Goal: Task Accomplishment & Management: Manage account settings

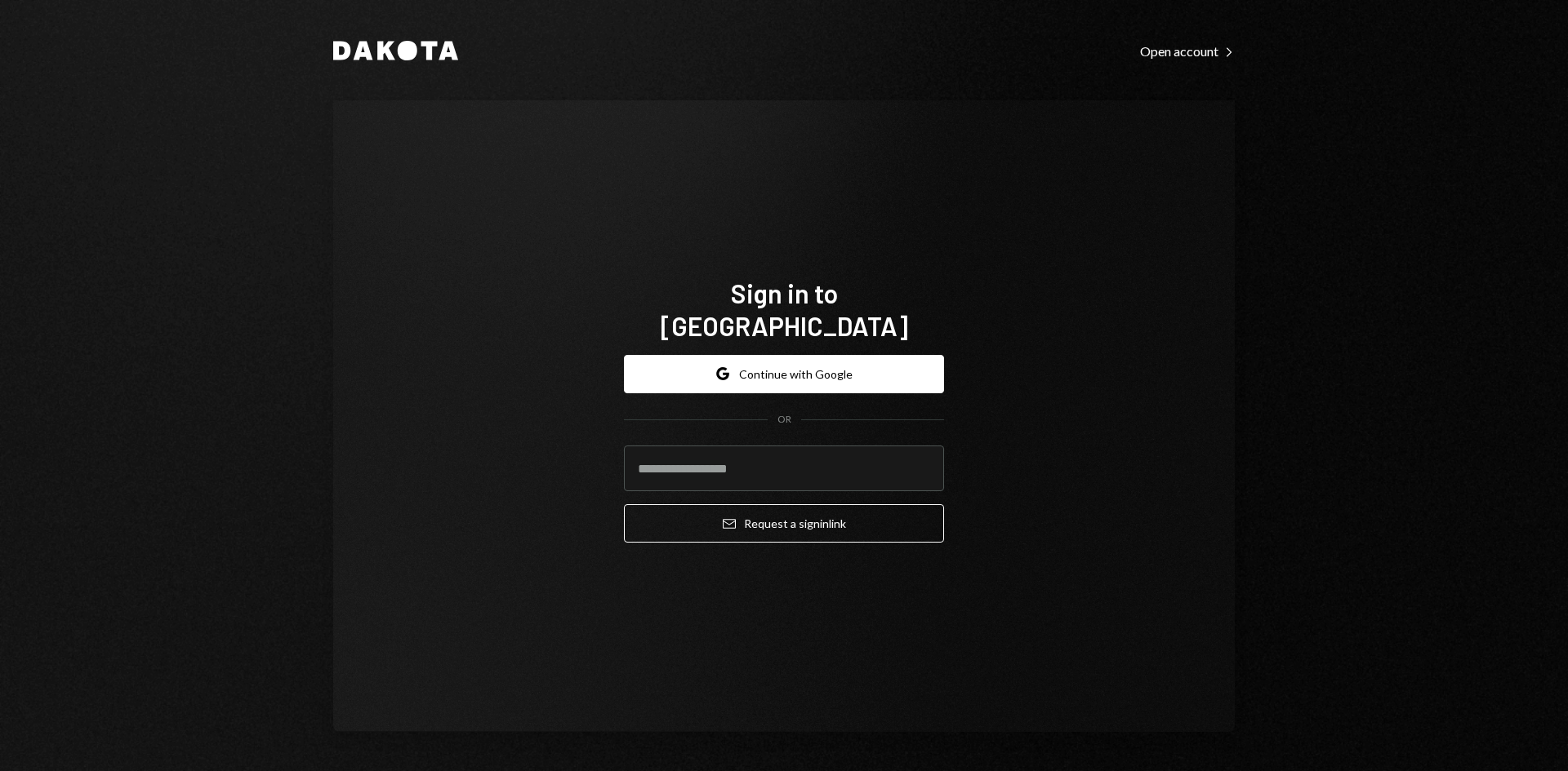
click at [866, 342] on div "Google Continue with Google OR Email Request a sign in link" at bounding box center [784, 449] width 320 height 215
click at [863, 355] on button "Google Continue with Google" at bounding box center [784, 373] width 320 height 38
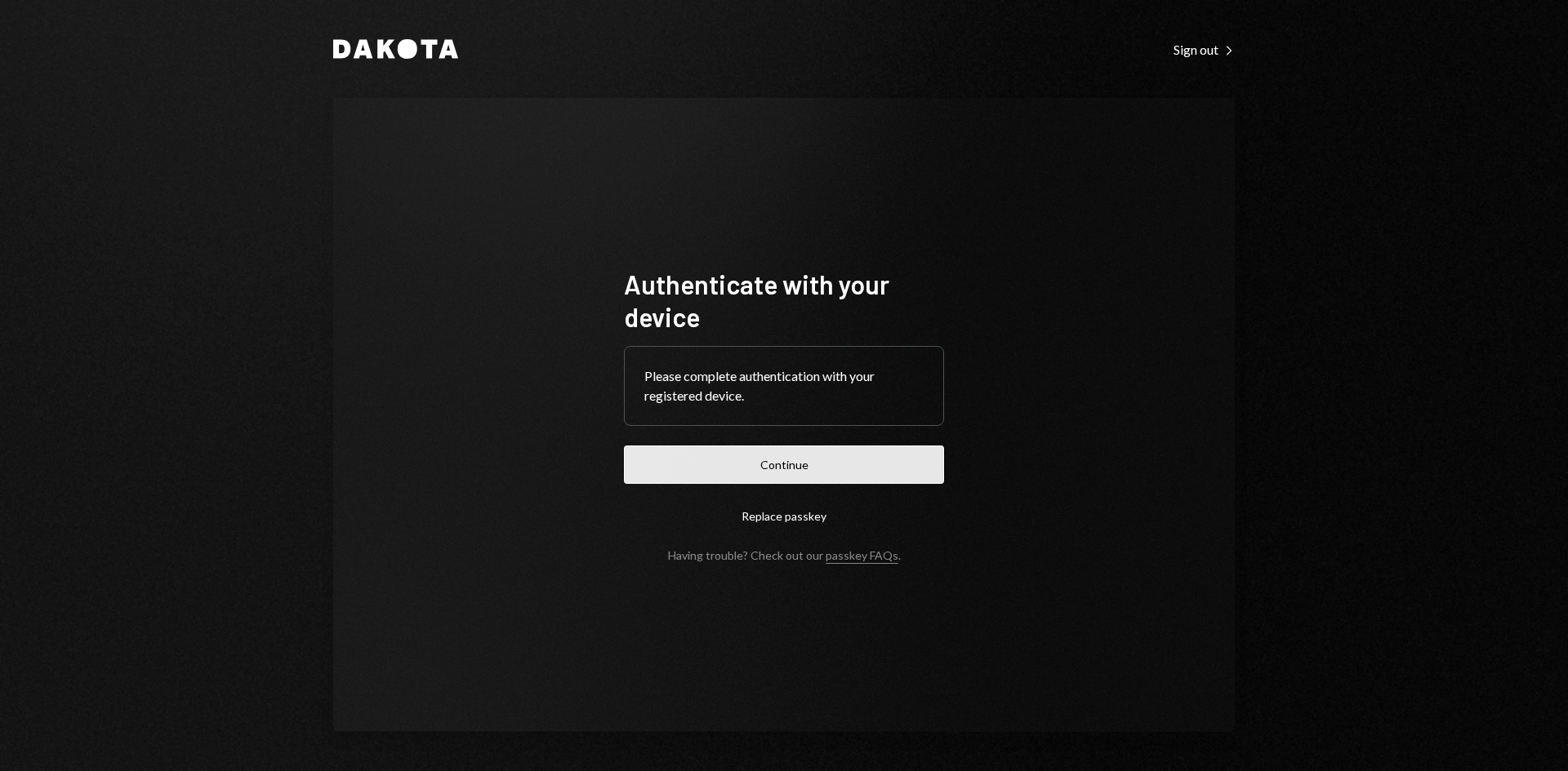
click at [823, 459] on button "Continue" at bounding box center [784, 465] width 320 height 38
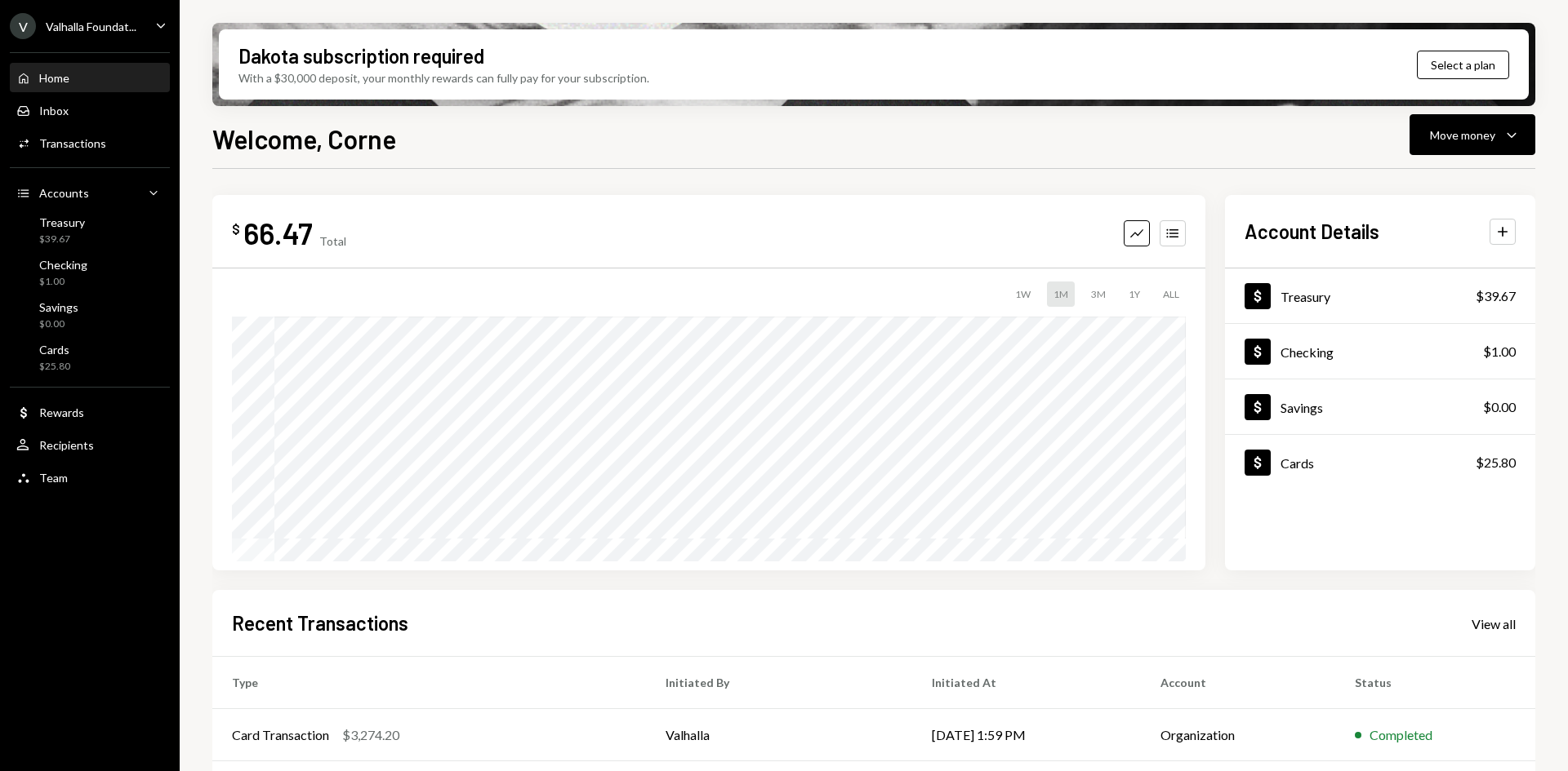
click at [121, 32] on div "Valhalla Foundat..." at bounding box center [90, 26] width 90 height 14
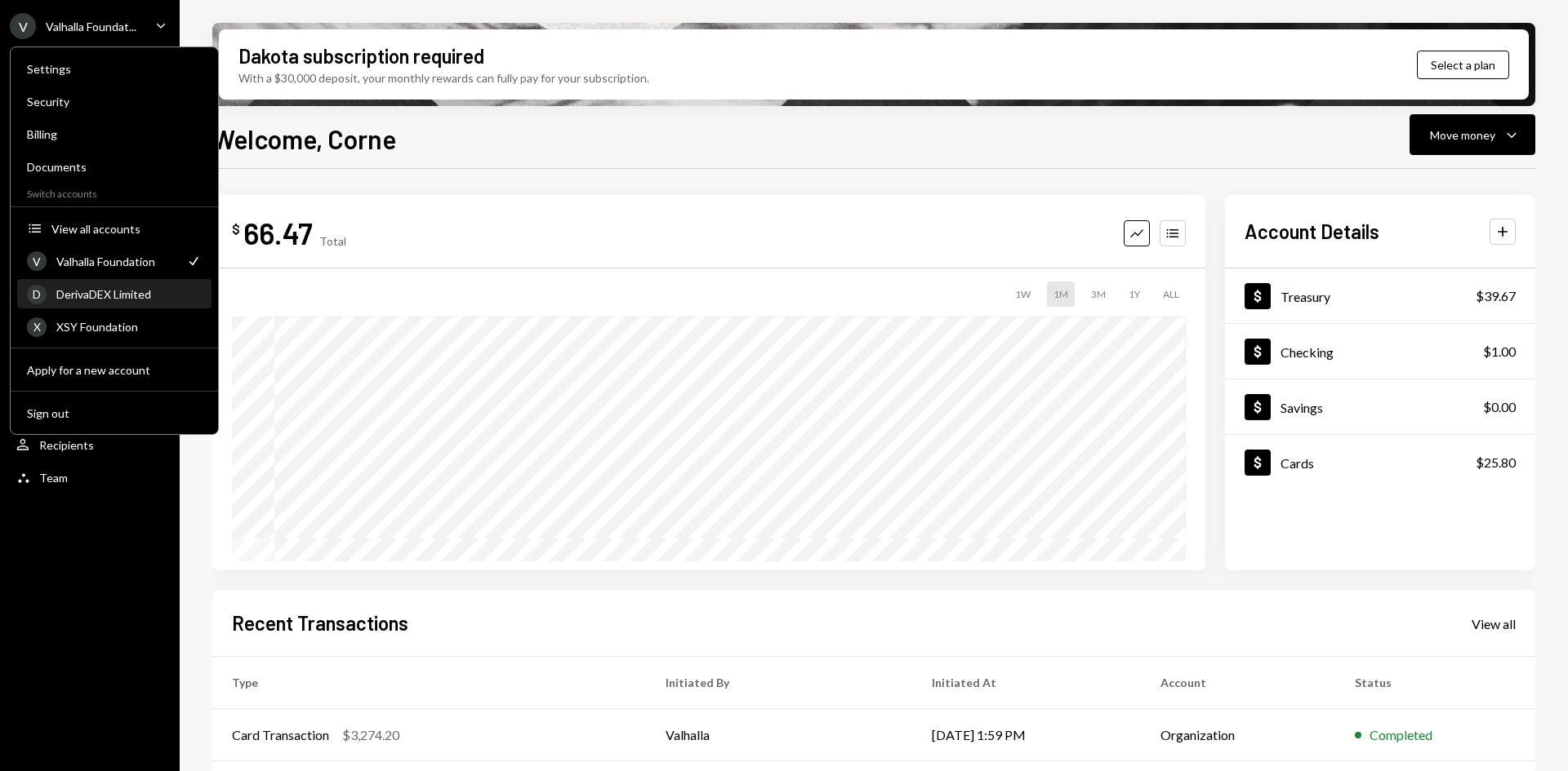
click at [86, 292] on div "DerivaDEX Limited" at bounding box center [129, 294] width 145 height 14
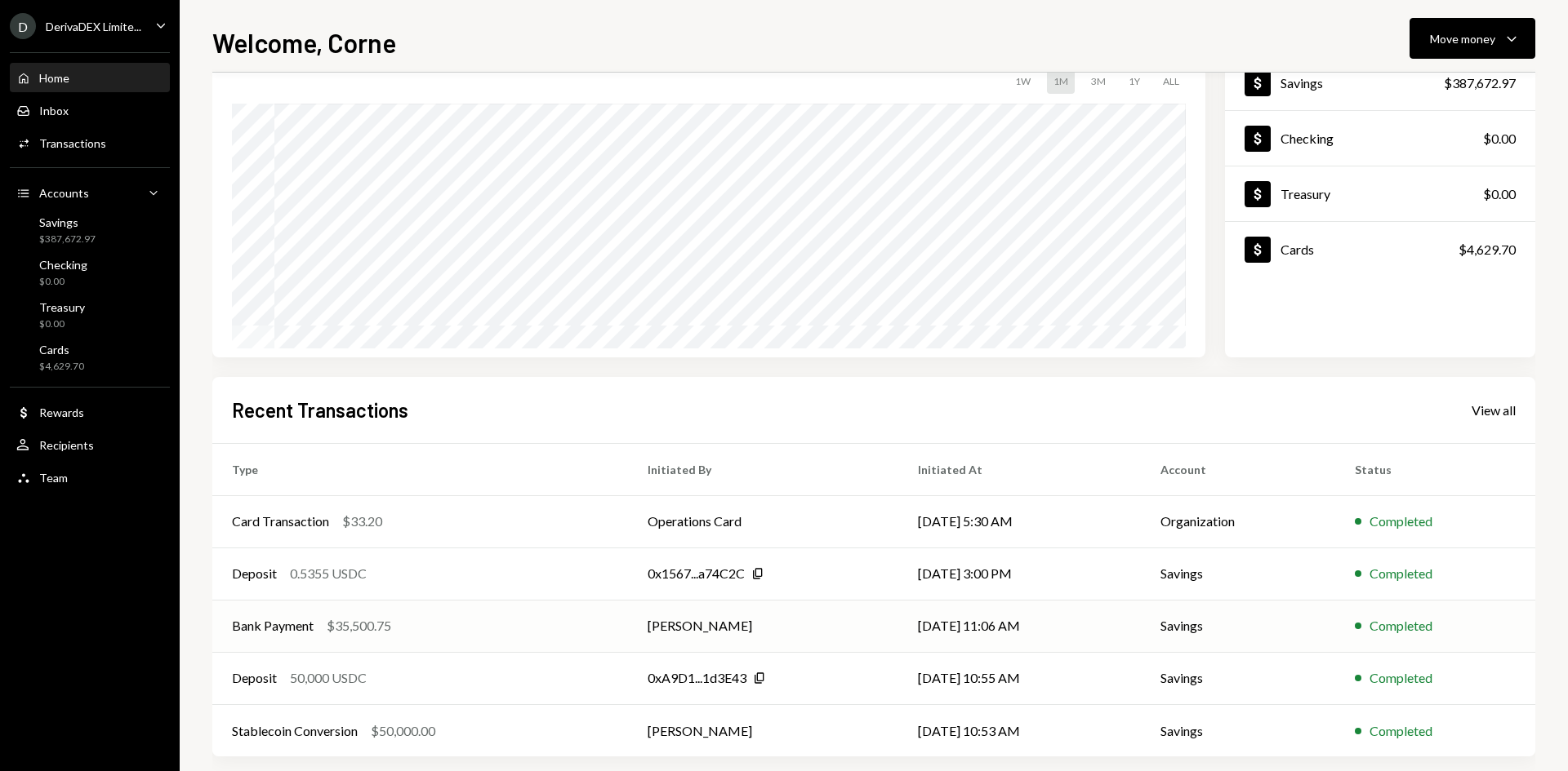
scroll to position [135, 0]
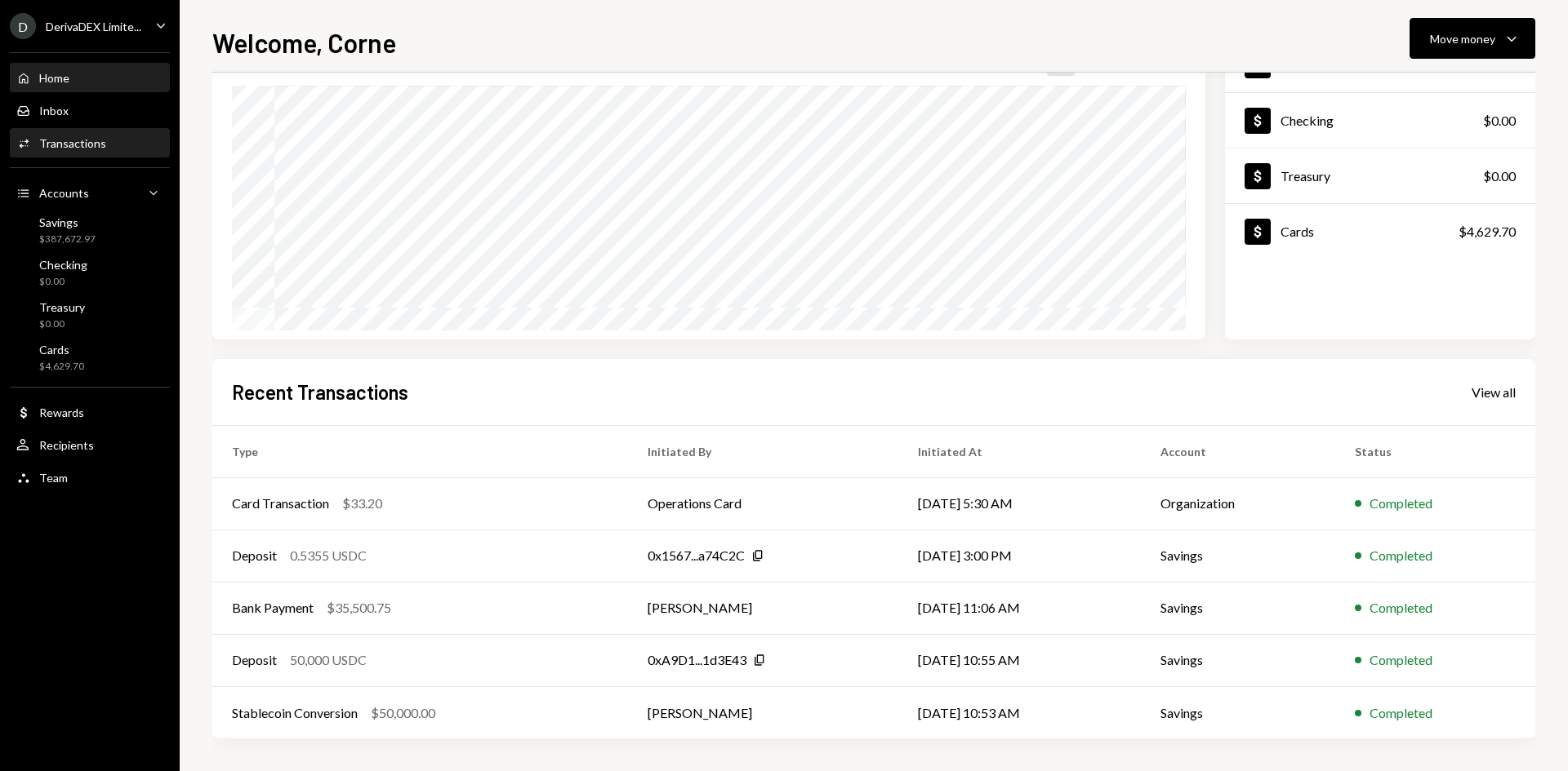
click at [83, 131] on div "Activities Transactions" at bounding box center [90, 143] width 147 height 28
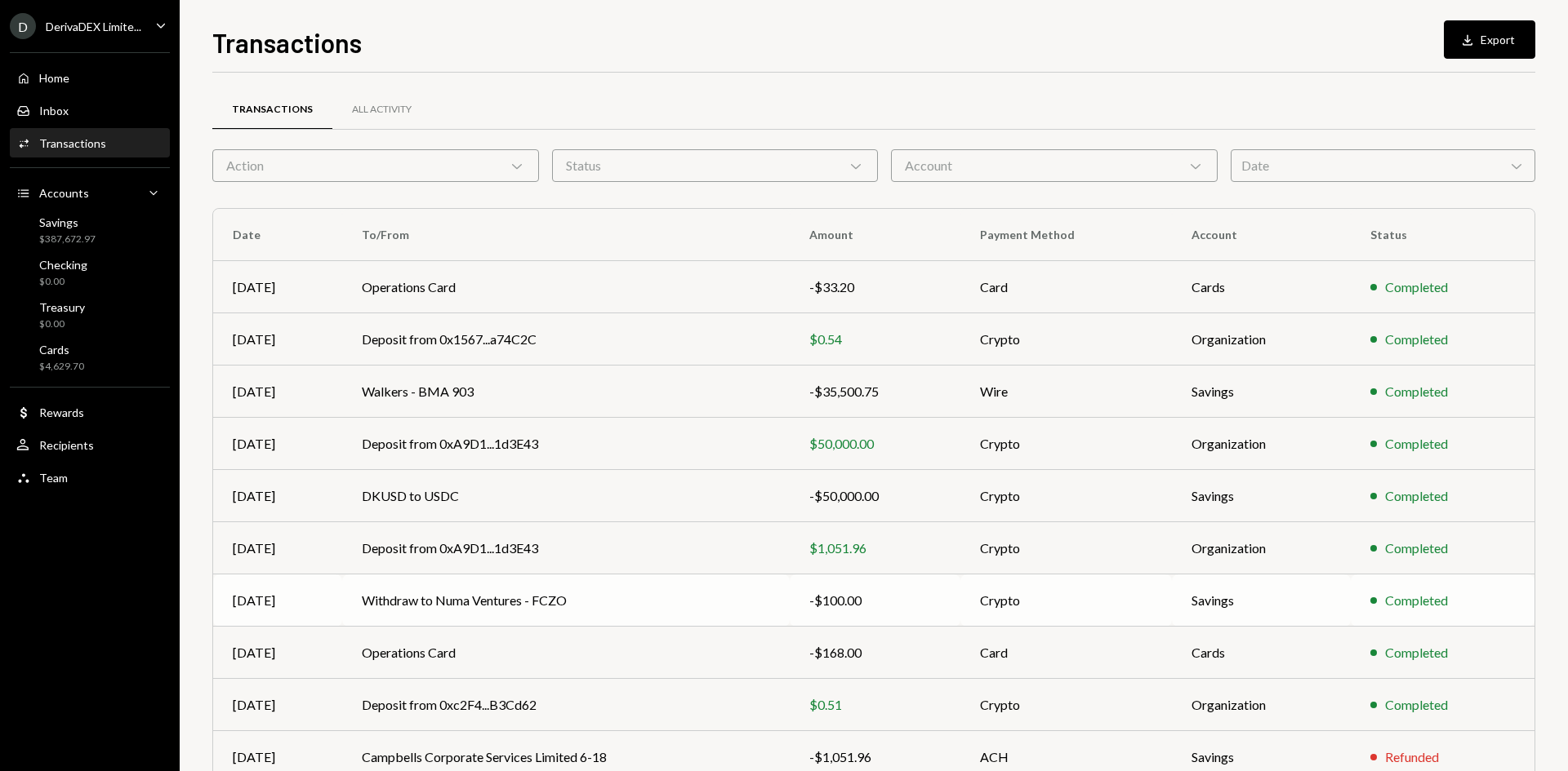
click at [605, 580] on td "Withdraw to Numa Ventures - FCZO" at bounding box center [566, 601] width 447 height 52
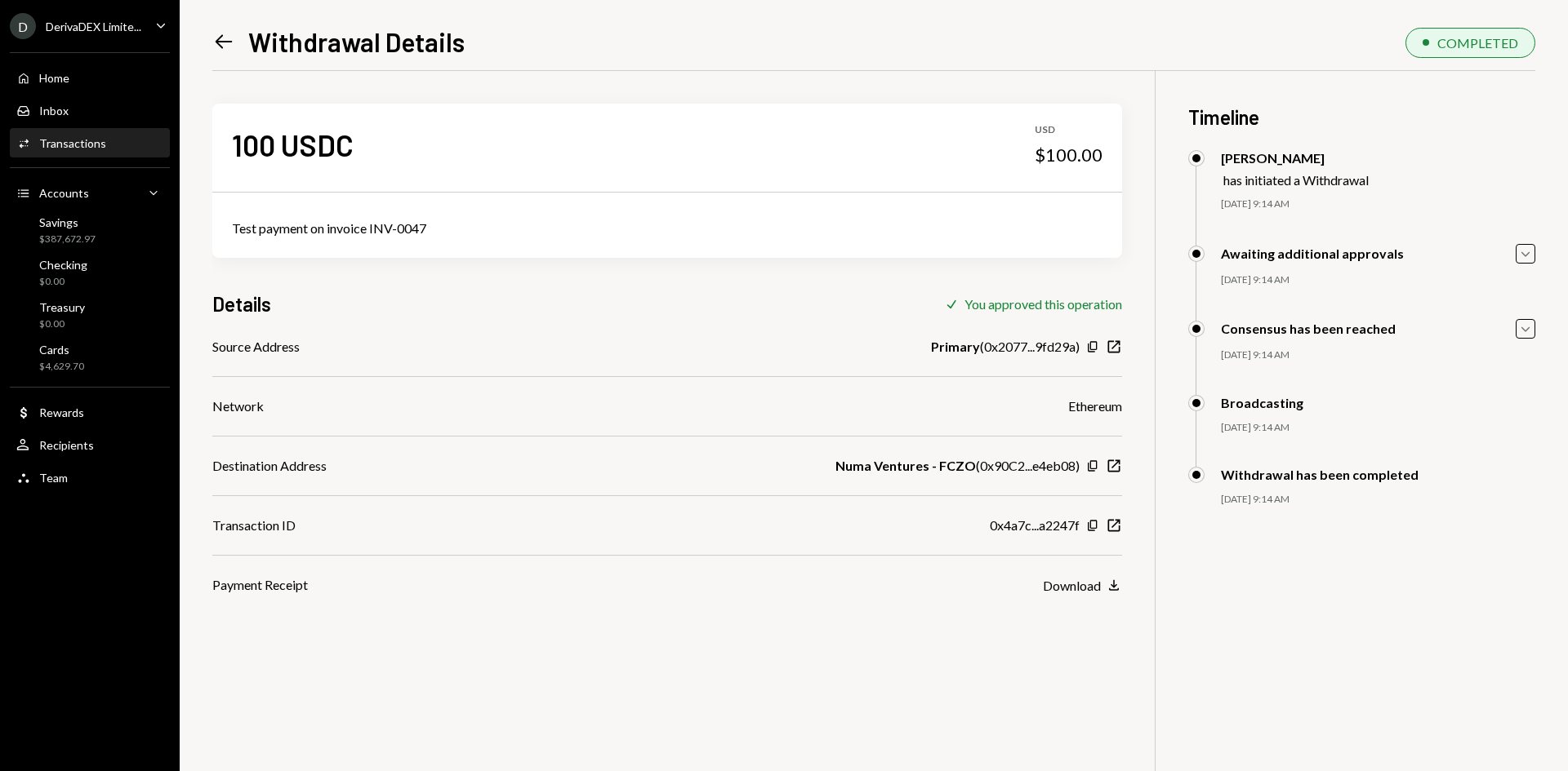
click at [223, 35] on icon "Left Arrow" at bounding box center [224, 41] width 23 height 23
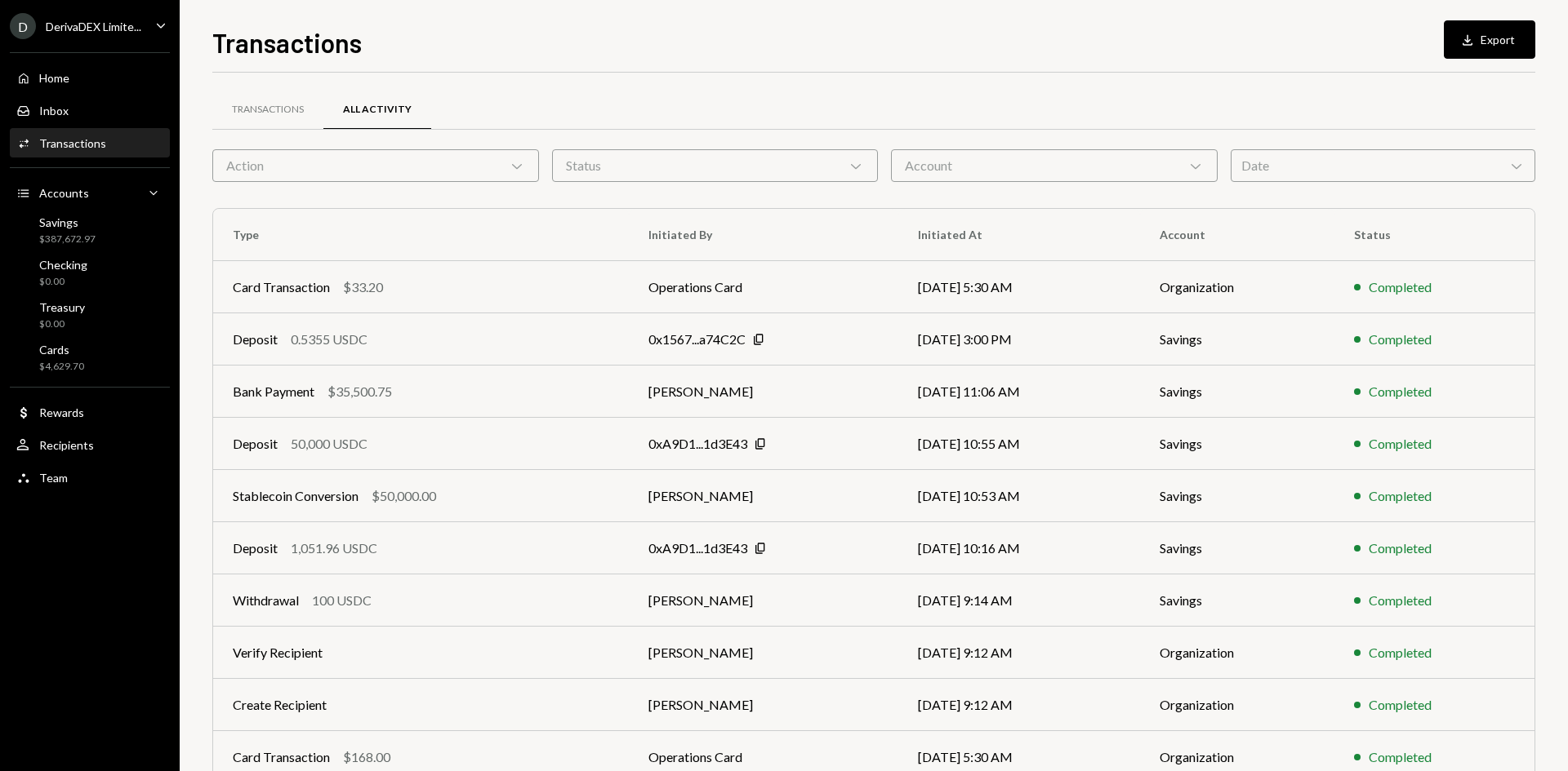
click at [99, 143] on div "Transactions" at bounding box center [73, 142] width 67 height 14
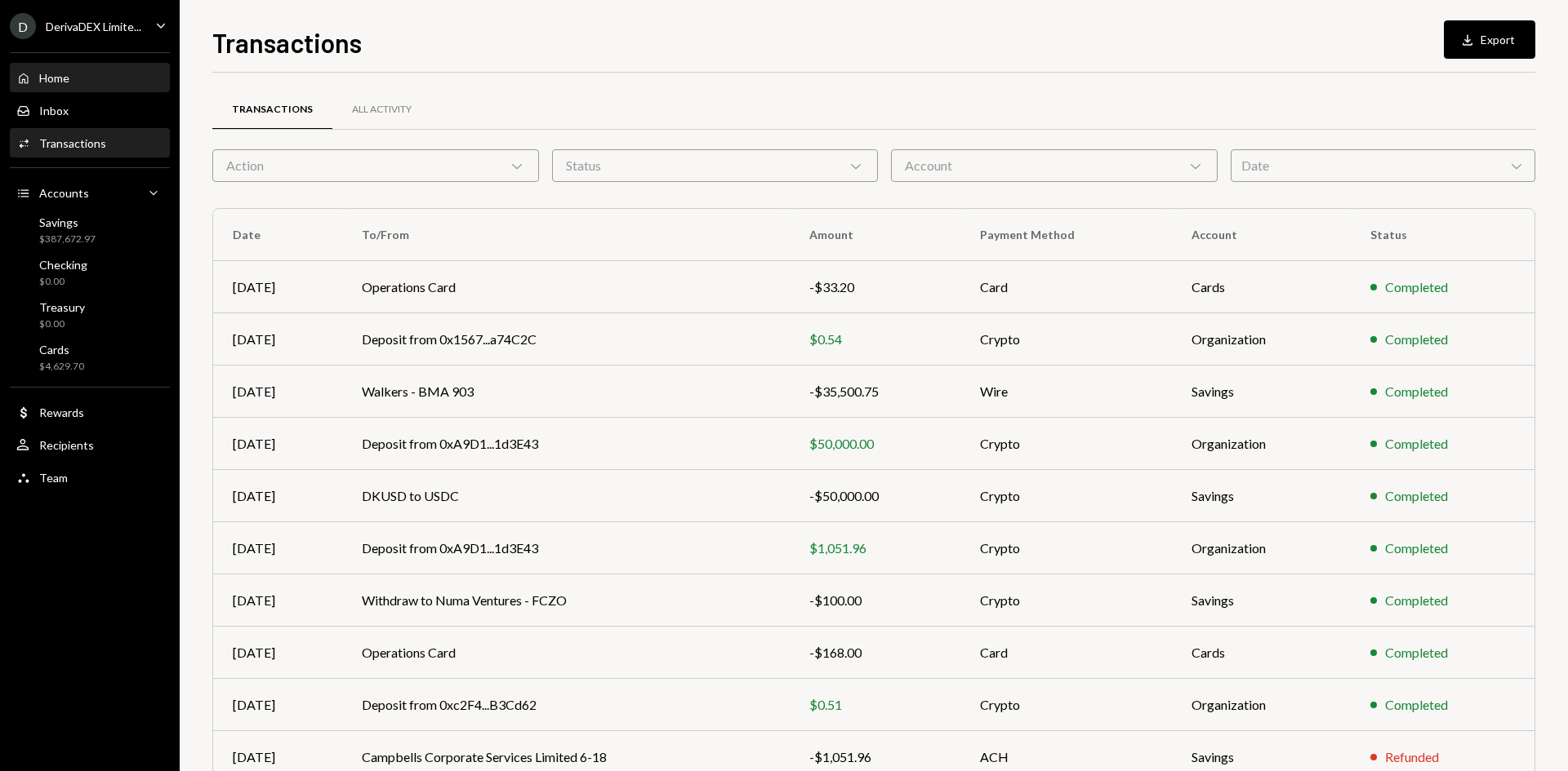
click at [59, 81] on div "Home" at bounding box center [54, 77] width 30 height 14
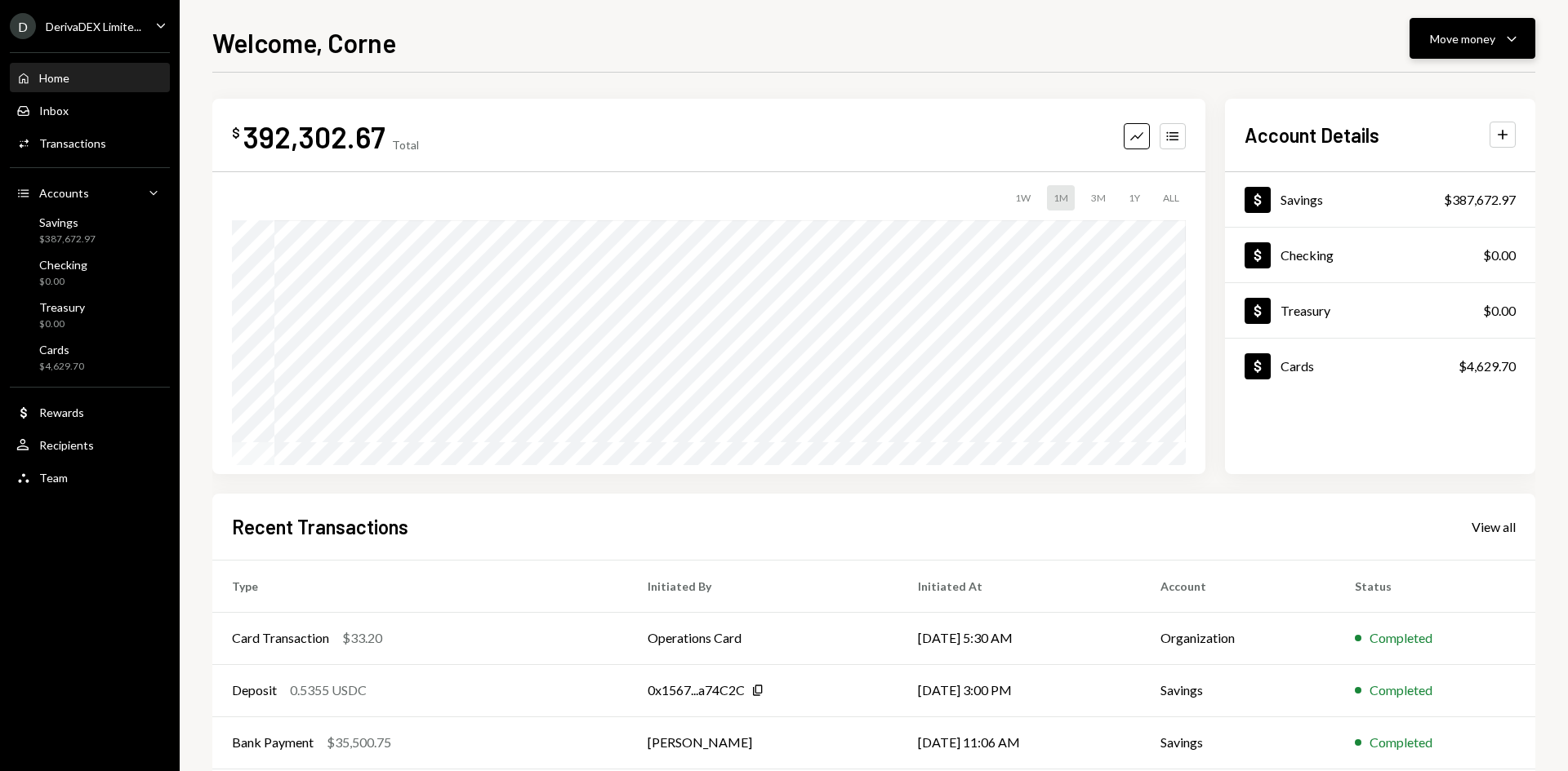
click at [1437, 44] on div "Move money" at bounding box center [1463, 38] width 65 height 17
click at [1404, 91] on div "Send" at bounding box center [1459, 88] width 119 height 17
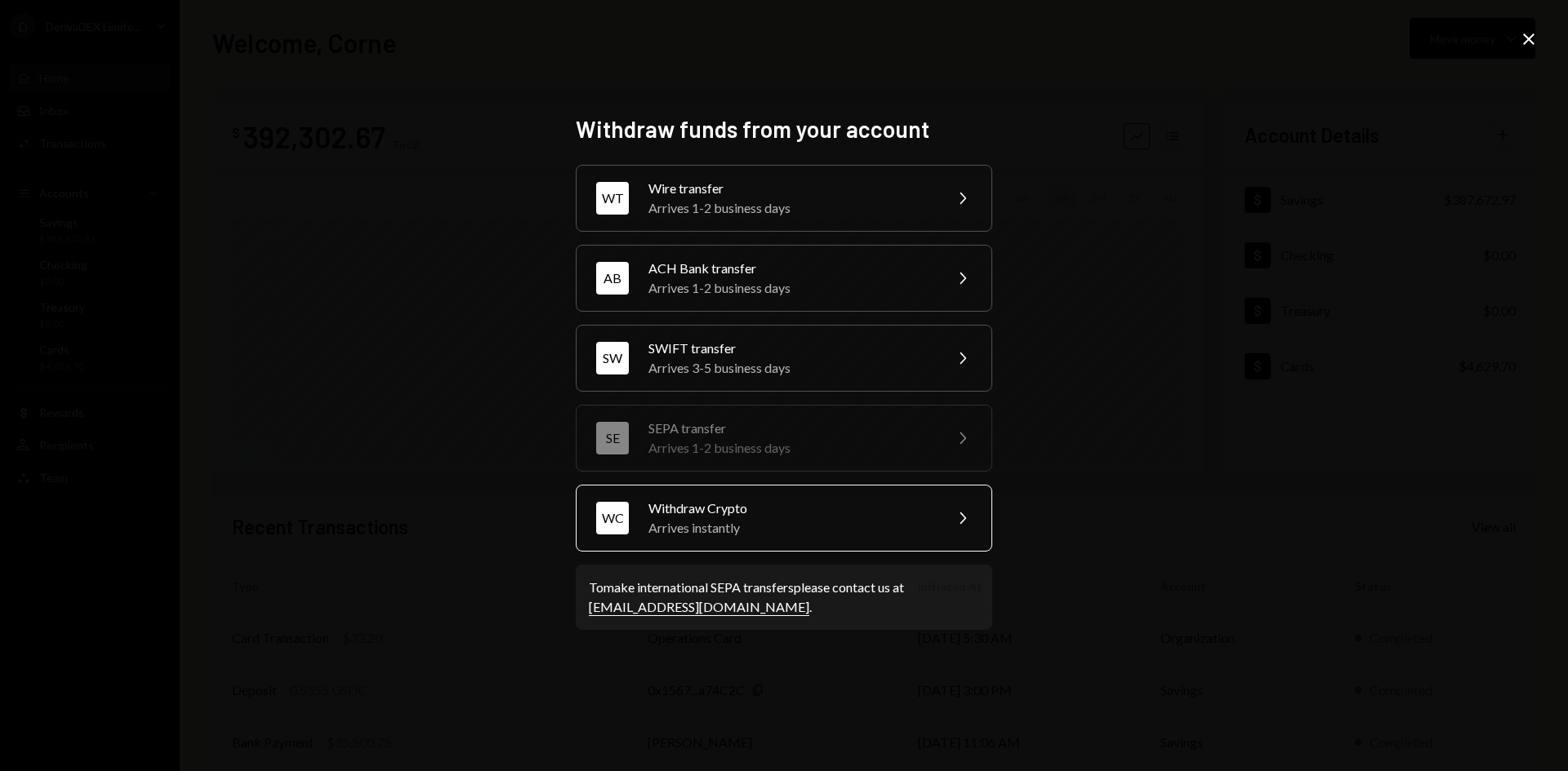
click at [703, 525] on div "Arrives instantly" at bounding box center [790, 528] width 284 height 20
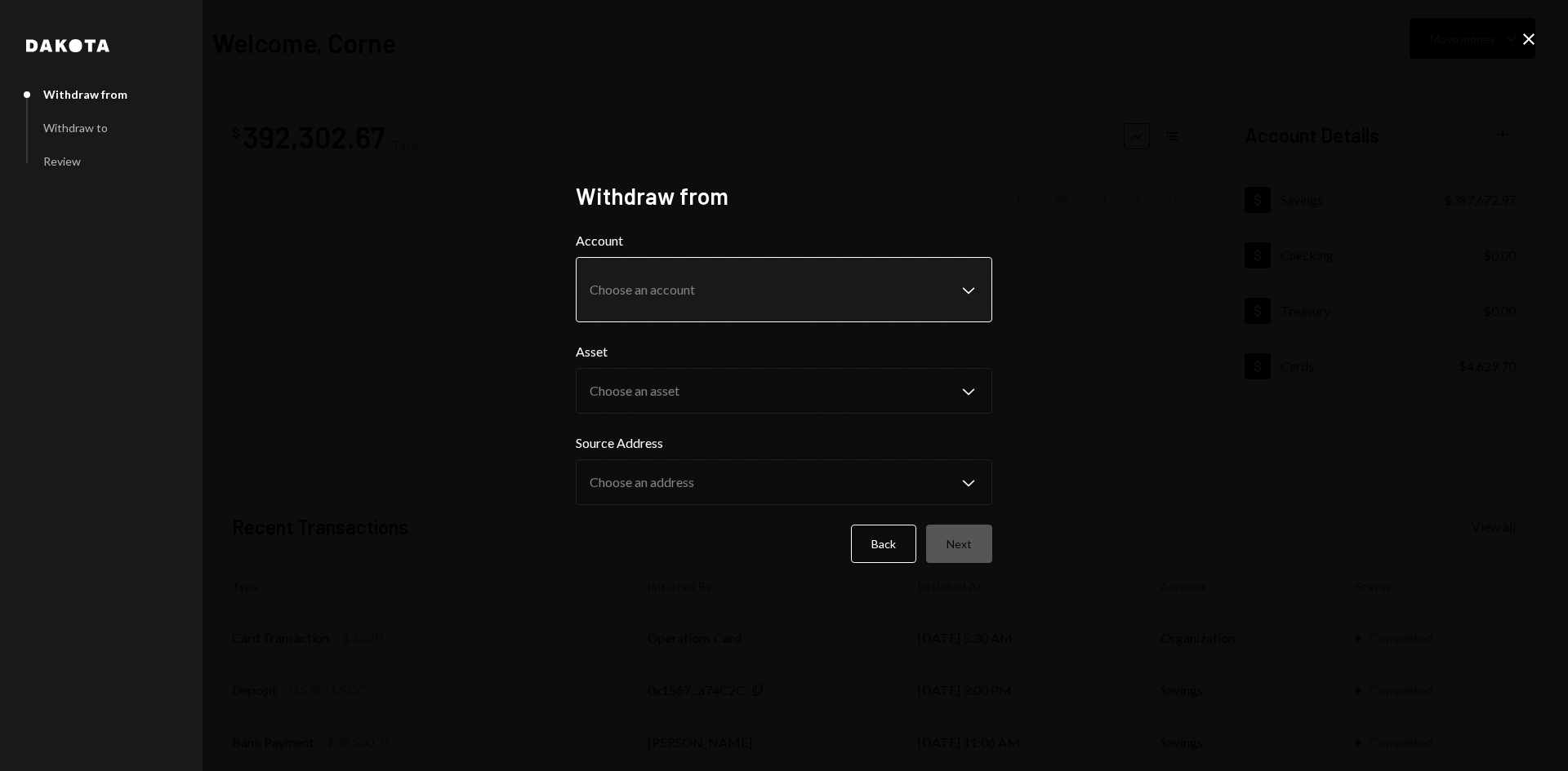
click at [629, 302] on body "D DerivaDEX Limite... Caret Down Home Home Inbox Inbox Activities Transactions …" at bounding box center [784, 386] width 1568 height 771
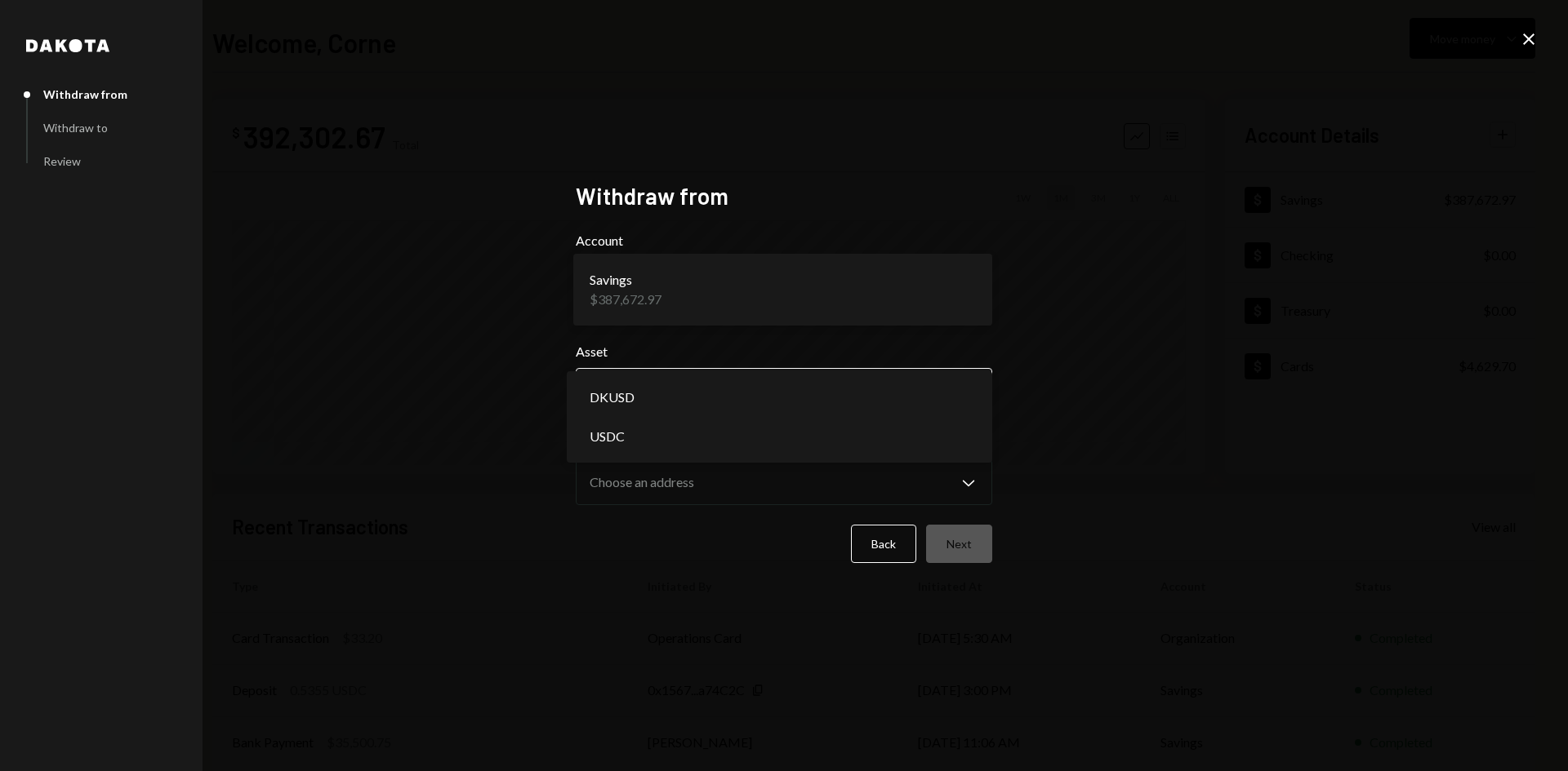
click at [625, 373] on body "D DerivaDEX Limite... Caret Down Home Home Inbox Inbox Activities Transactions …" at bounding box center [784, 386] width 1568 height 771
select select "****"
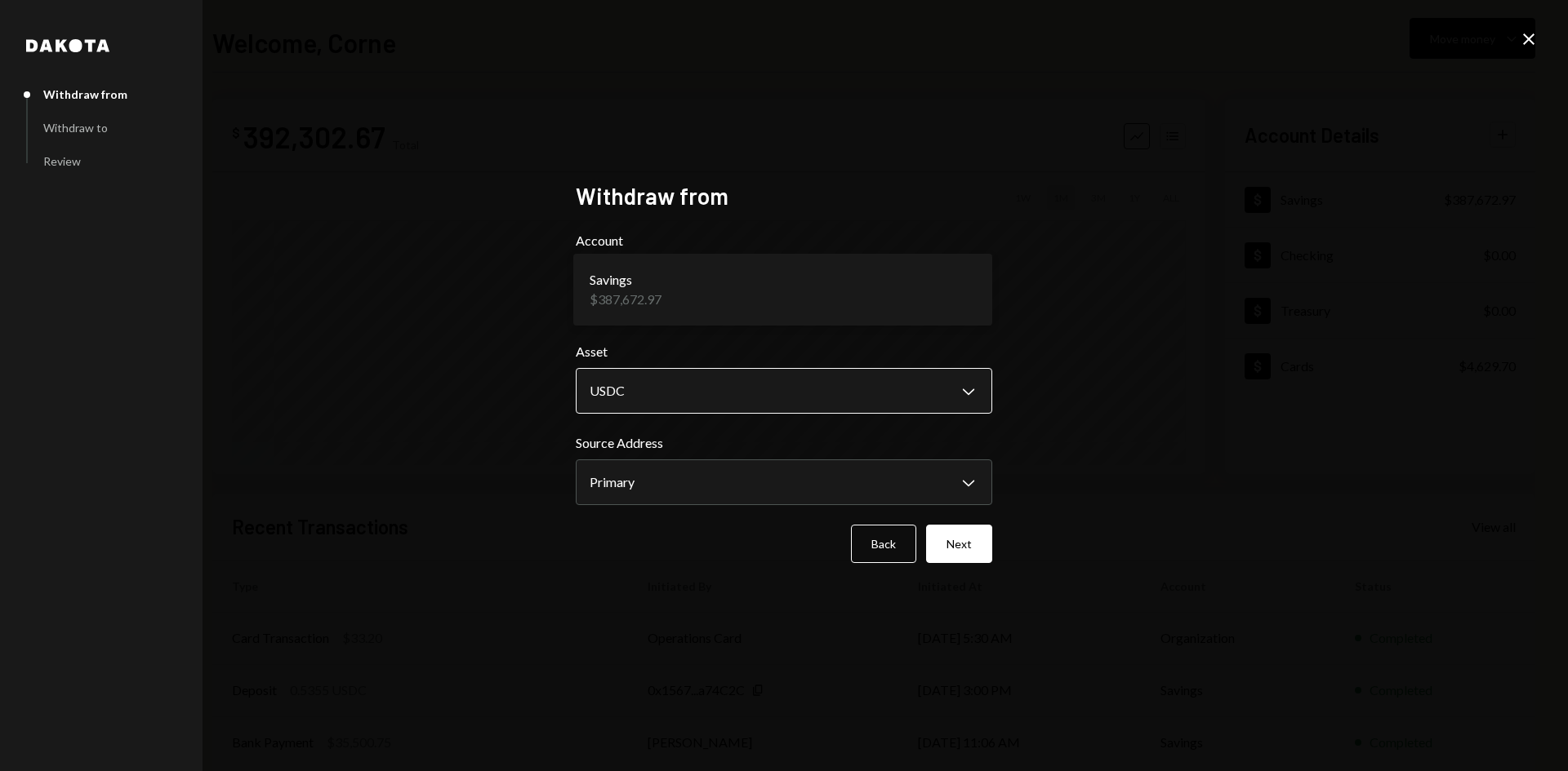
click at [704, 409] on body "D DerivaDEX Limite... Caret Down Home Home Inbox Inbox Activities Transactions …" at bounding box center [784, 386] width 1568 height 771
click at [679, 396] on body "D DerivaDEX Limite... Caret Down Home Home Inbox Inbox Activities Transactions …" at bounding box center [784, 386] width 1568 height 771
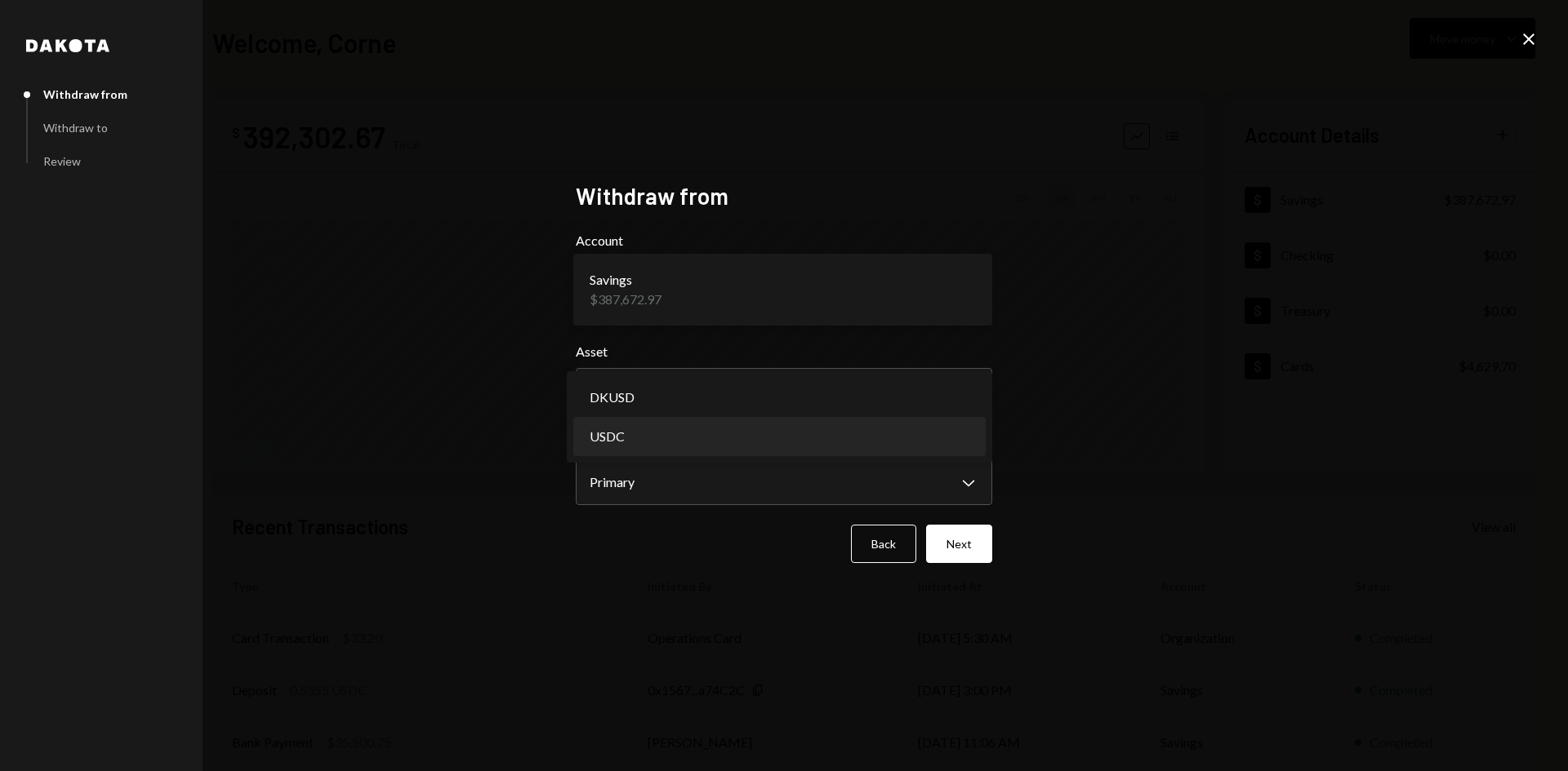
select select "****"
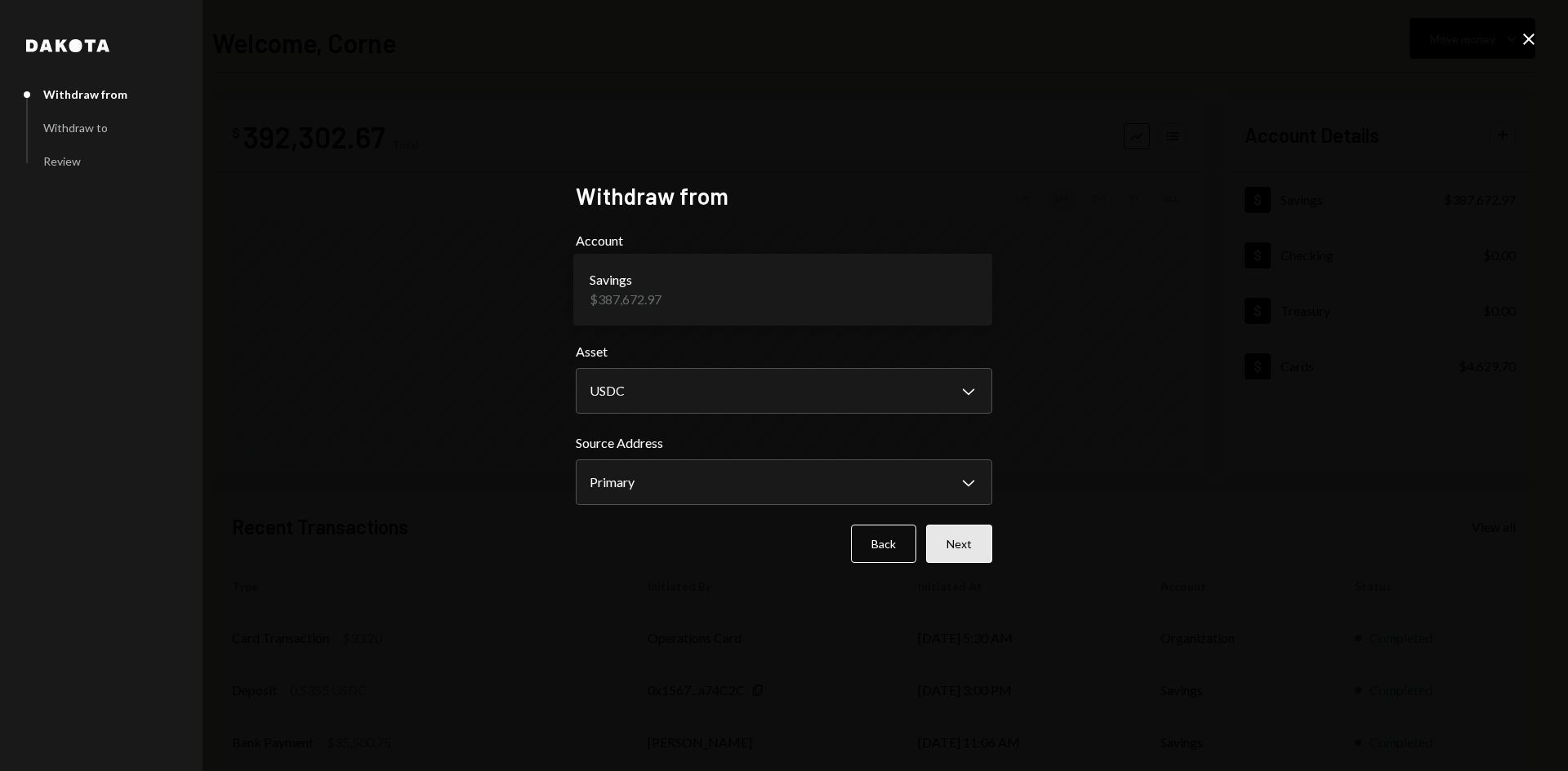
click at [963, 548] on button "Next" at bounding box center [959, 544] width 66 height 38
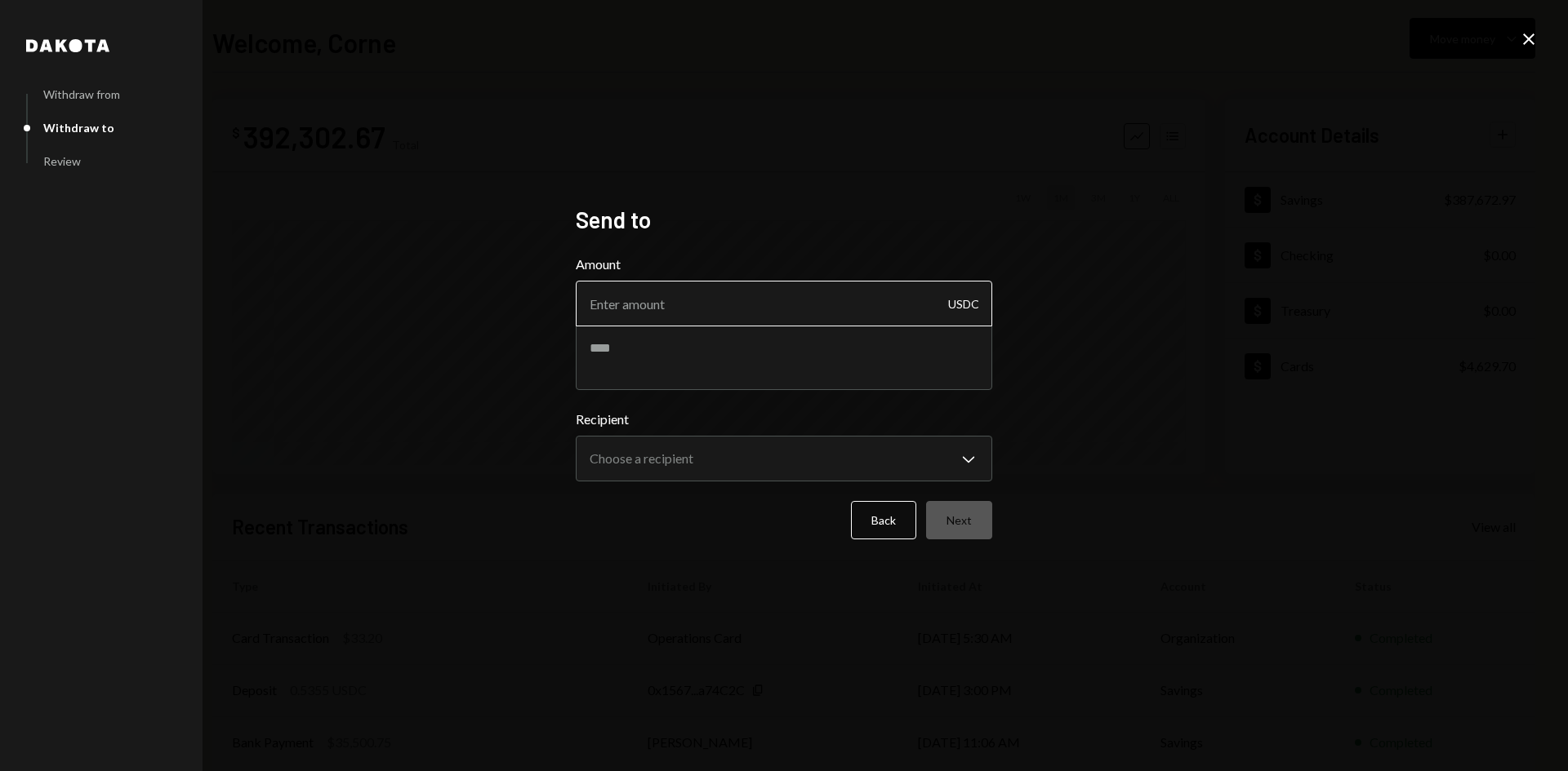
click at [645, 307] on input "Amount" at bounding box center [784, 303] width 416 height 46
type input "14900"
type textarea "*"
type textarea "**********"
click at [656, 453] on body "**********" at bounding box center [784, 386] width 1568 height 771
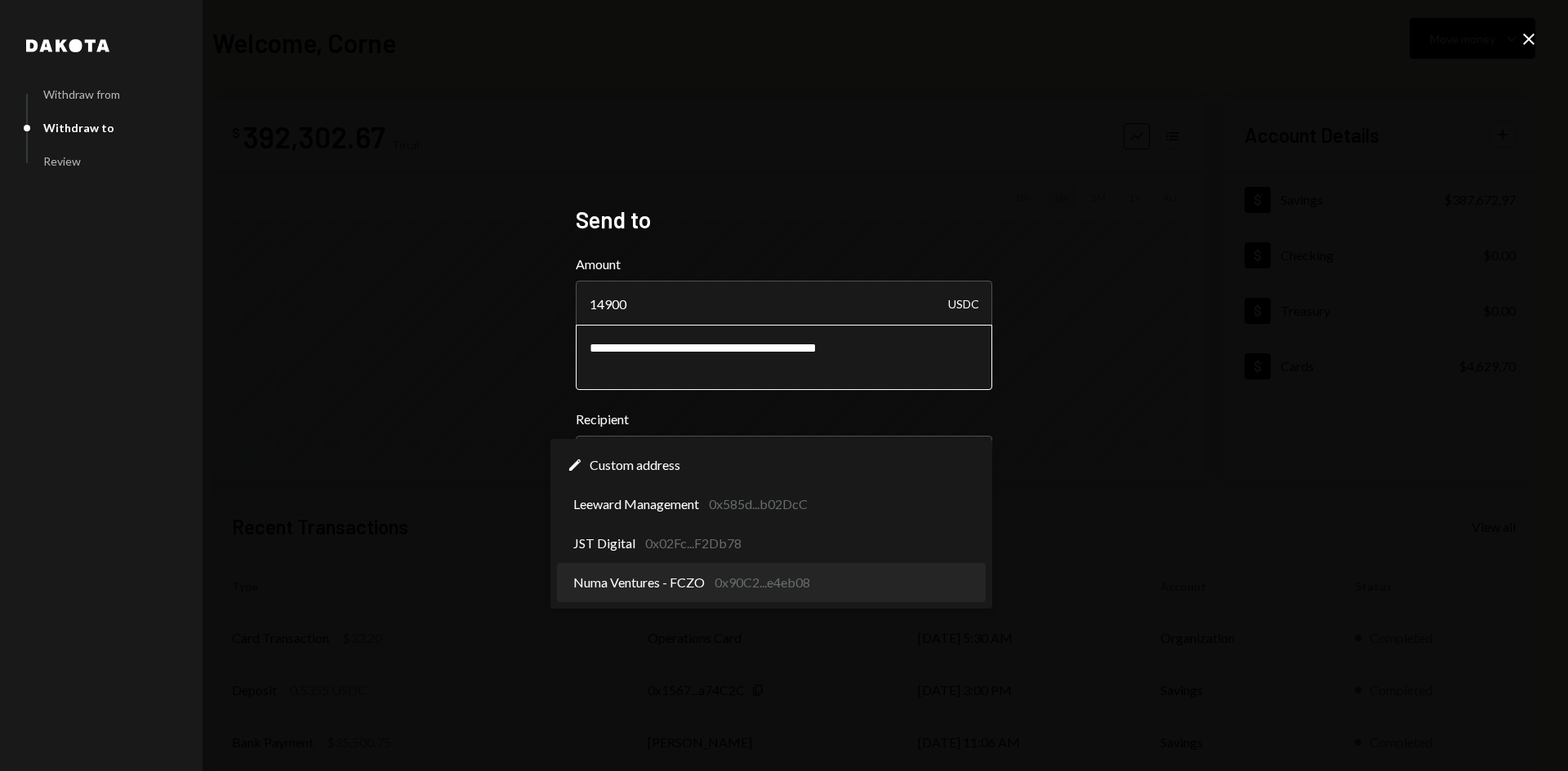
select select "**********"
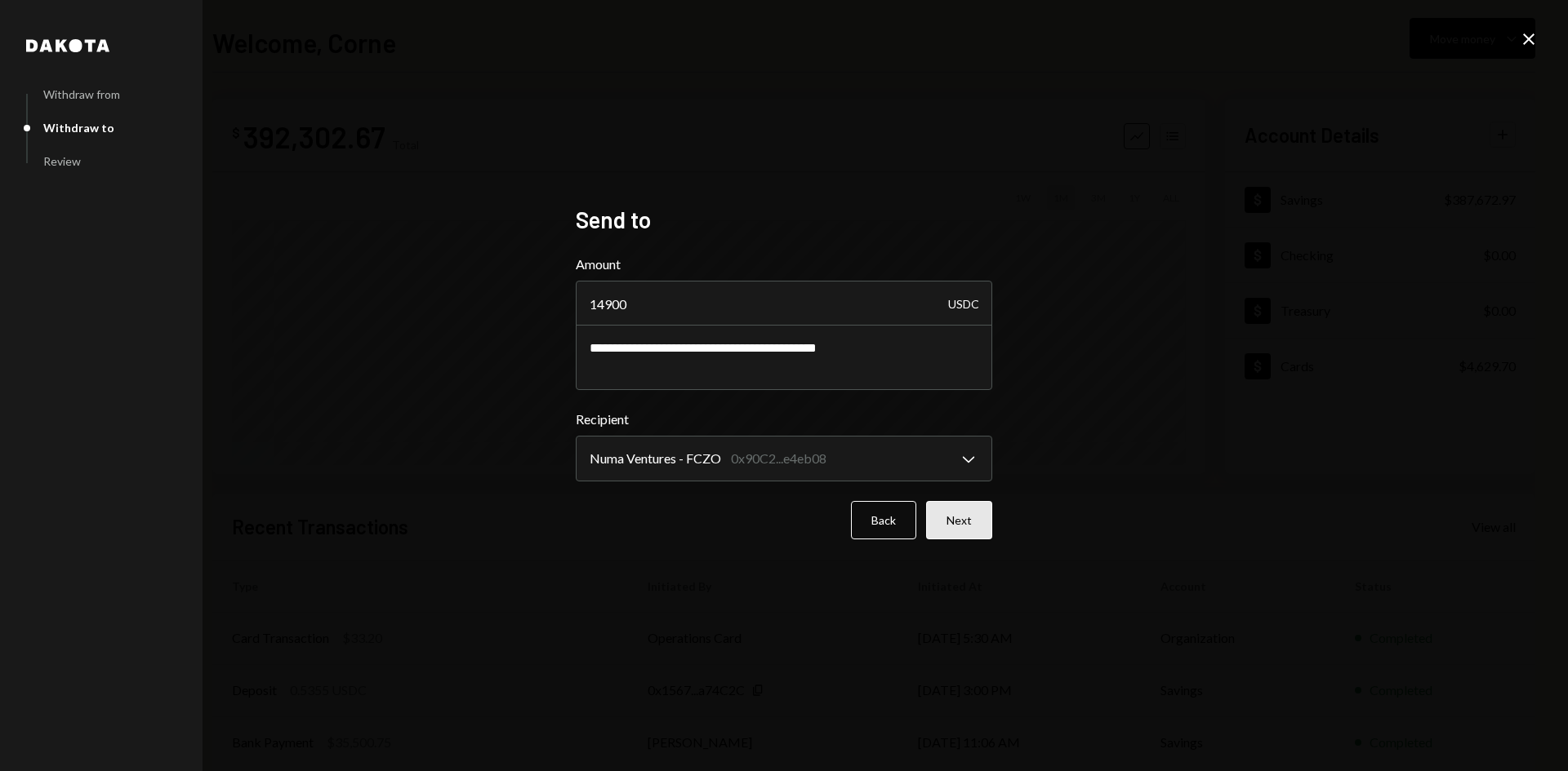
click at [961, 508] on button "Next" at bounding box center [959, 520] width 66 height 38
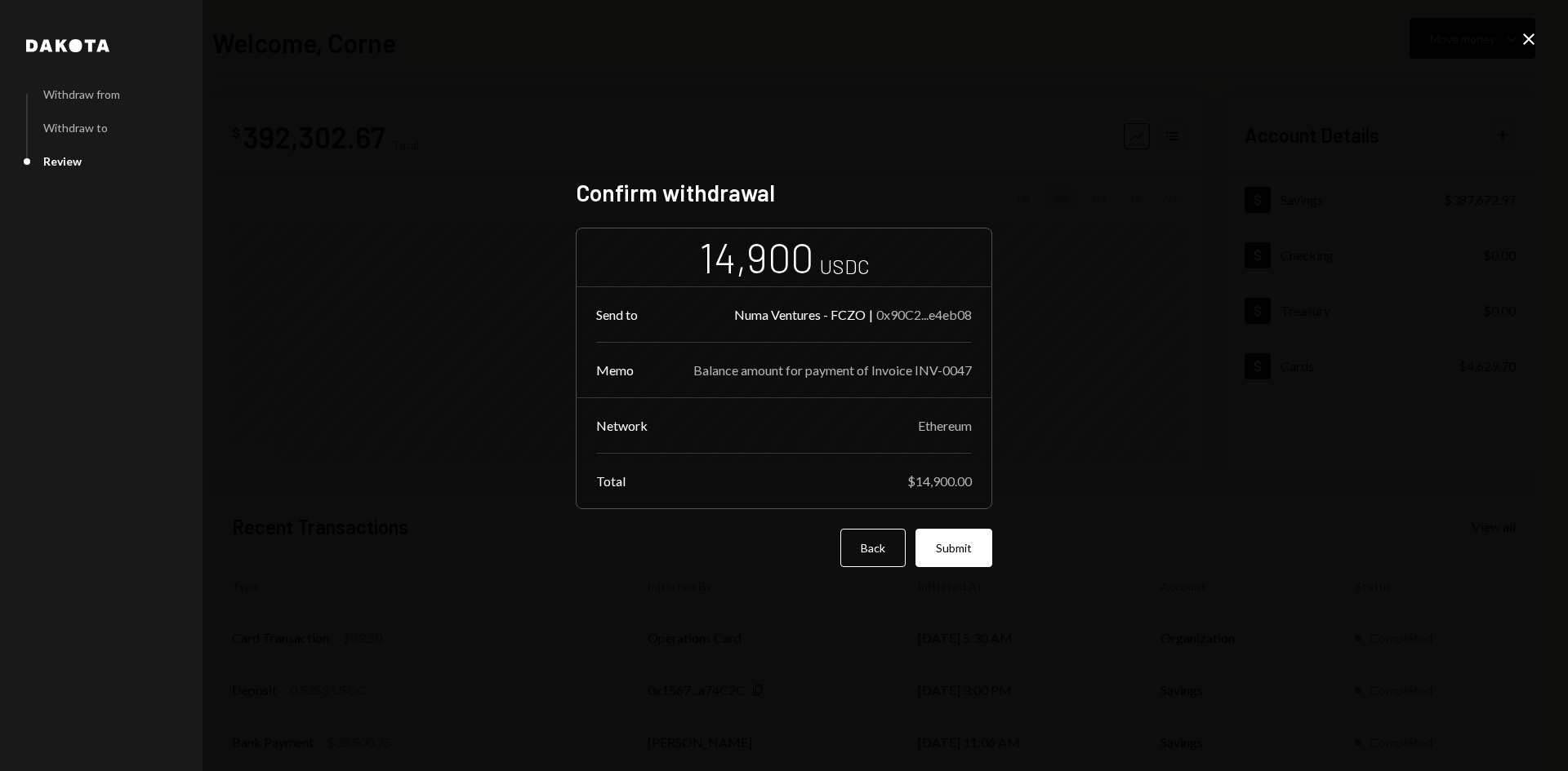
click at [893, 310] on div "0x90C2...e4eb08" at bounding box center [923, 315] width 96 height 16
click at [968, 538] on button "Submit" at bounding box center [953, 548] width 76 height 38
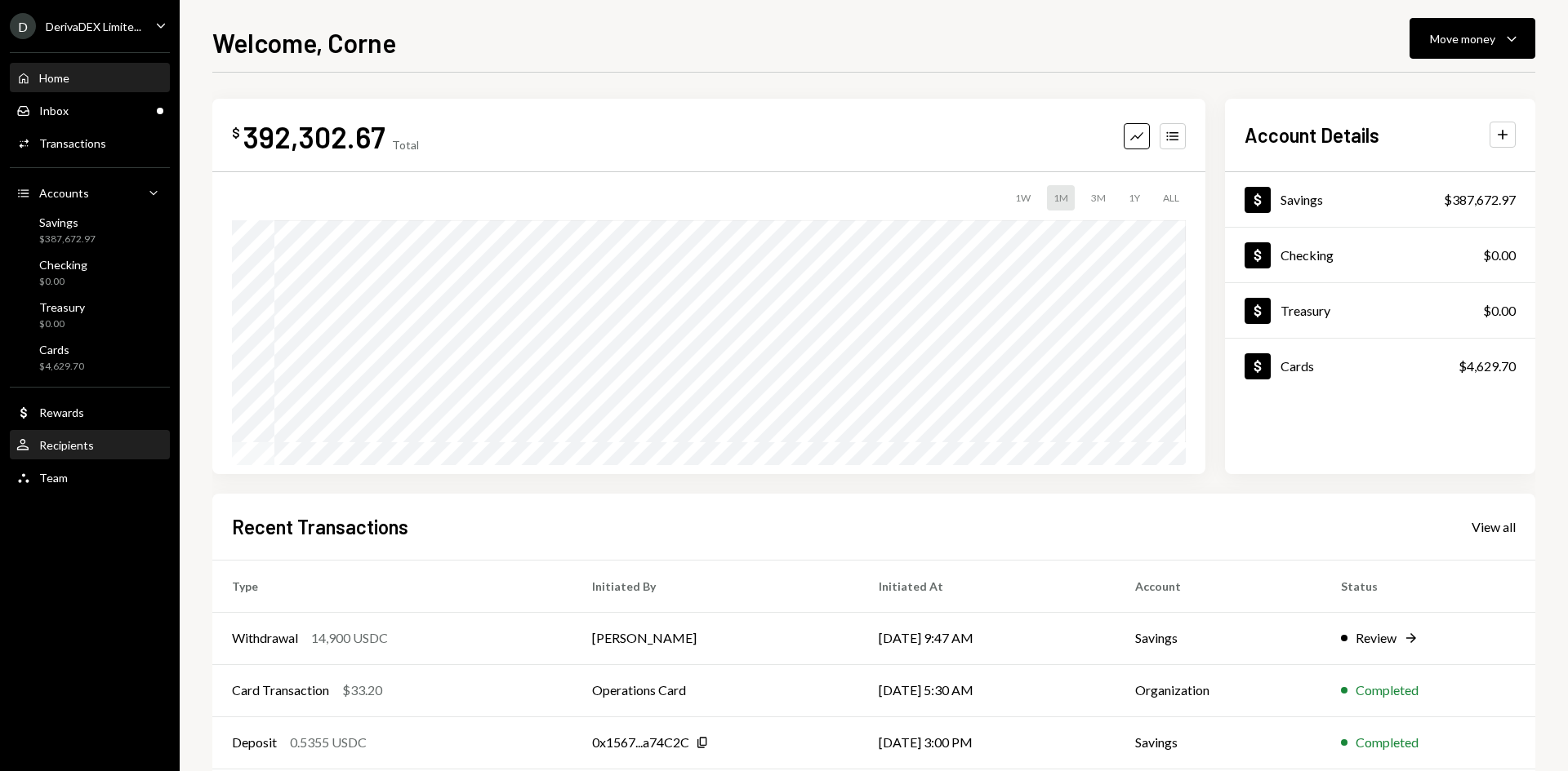
click at [125, 446] on div "User Recipients" at bounding box center [90, 446] width 147 height 15
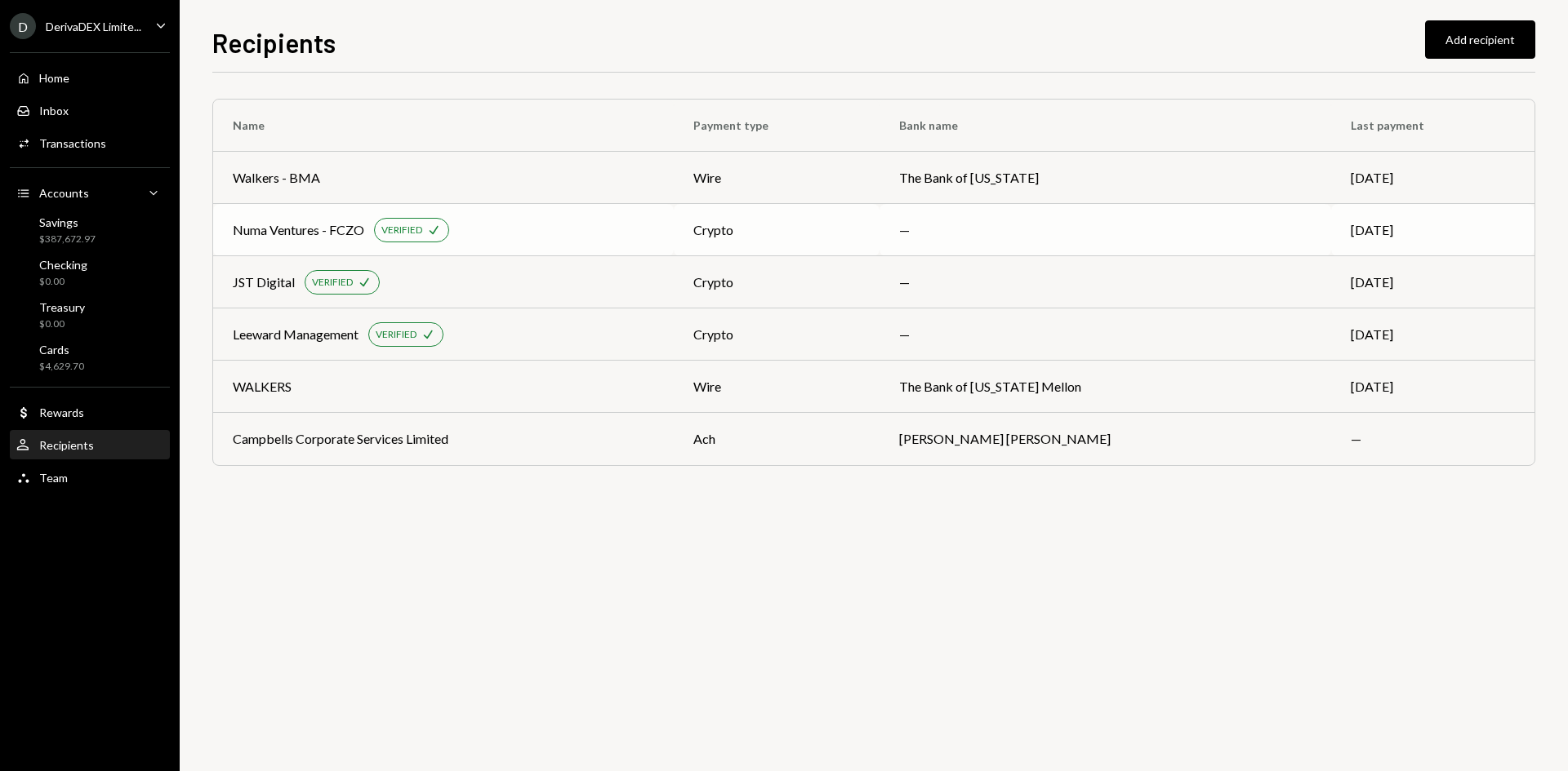
click at [584, 222] on div "Numa Ventures - FCZO VERIFIED Check" at bounding box center [443, 230] width 421 height 24
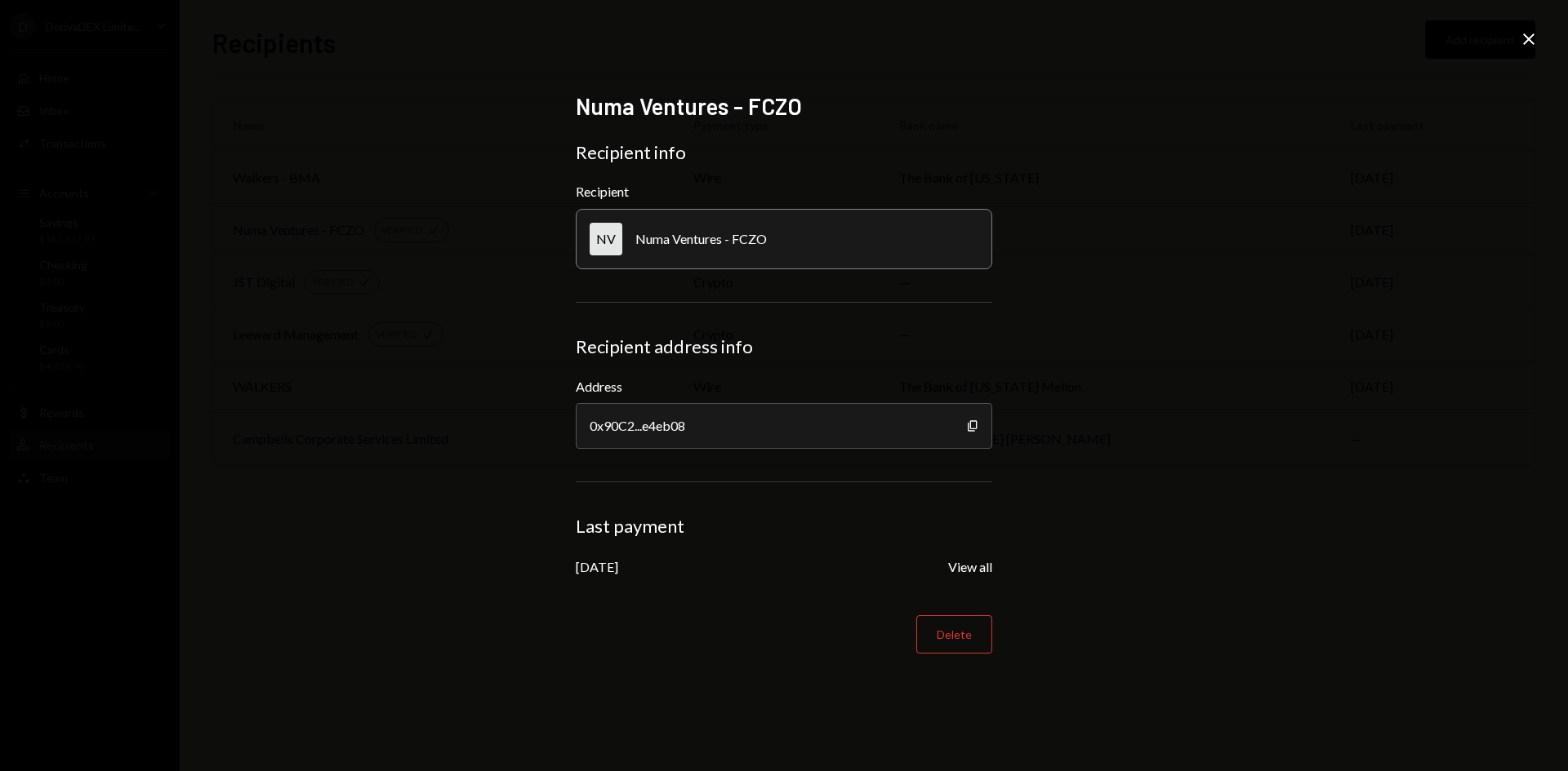
click at [975, 419] on div "Copy" at bounding box center [973, 426] width 13 height 46
click at [973, 426] on icon "Copy" at bounding box center [973, 426] width 13 height 13
click at [1525, 47] on icon "Close" at bounding box center [1528, 39] width 20 height 20
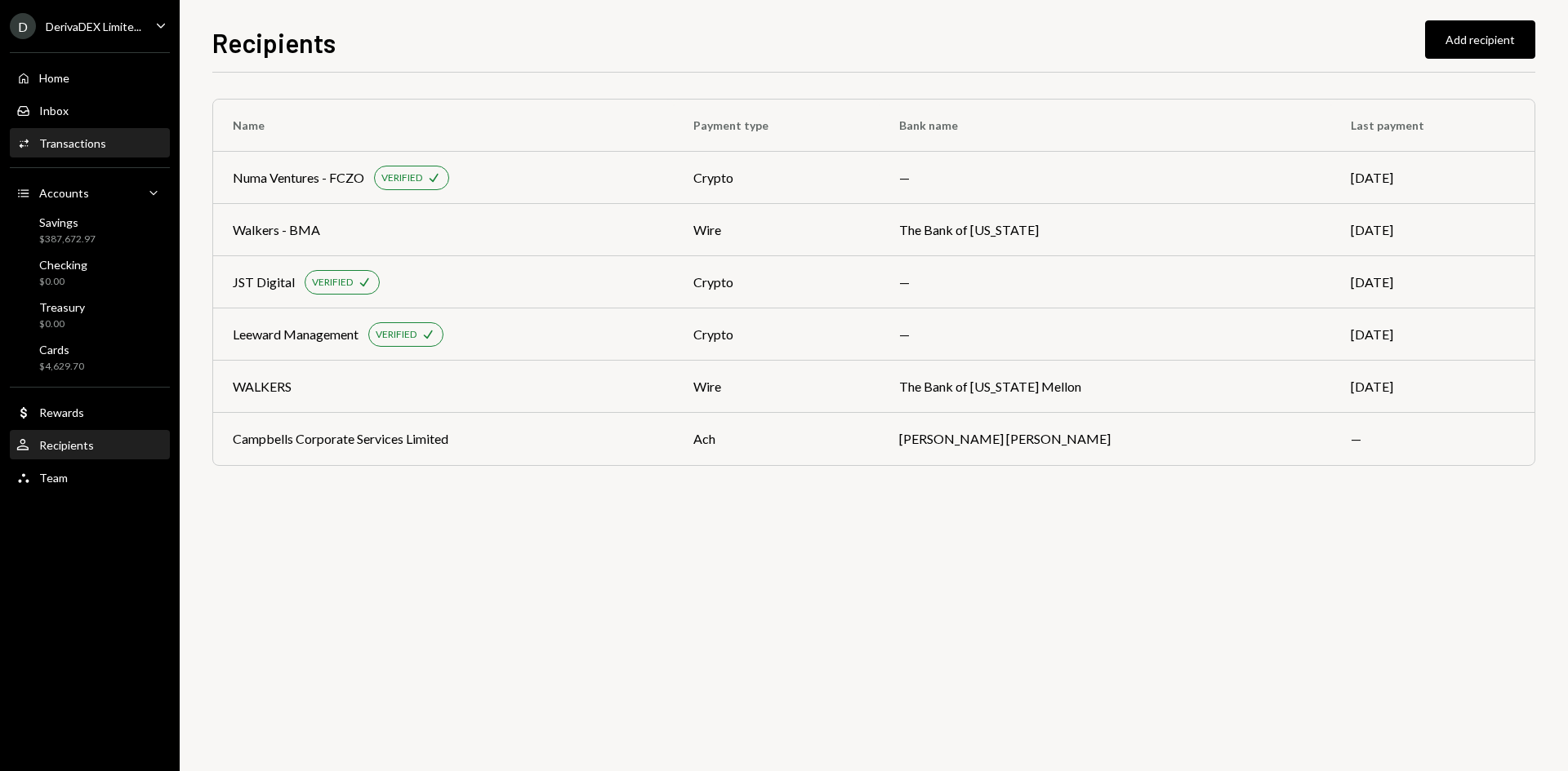
click at [69, 139] on div "Transactions" at bounding box center [73, 142] width 67 height 14
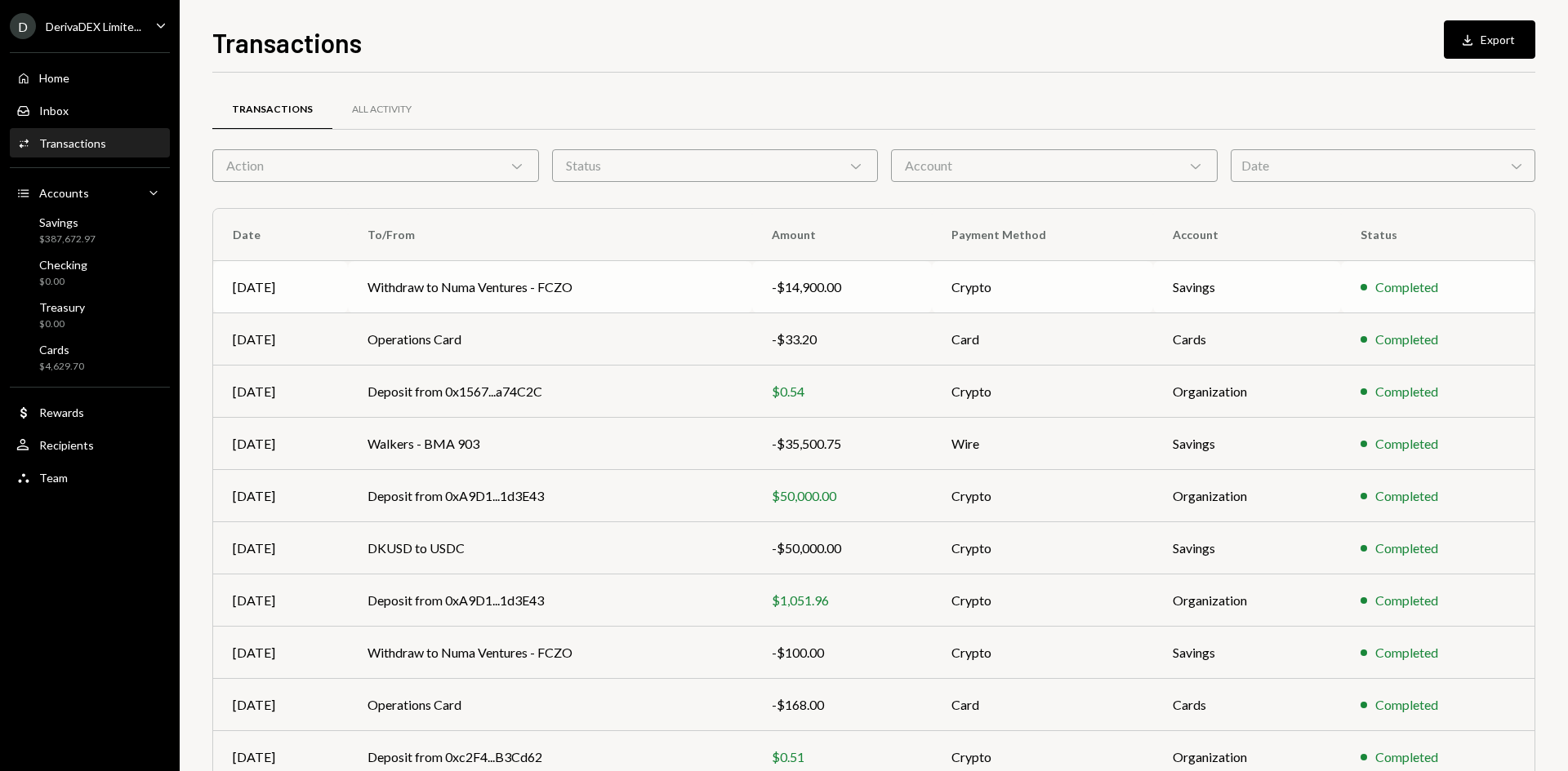
click at [585, 288] on td "Withdraw to Numa Ventures - FCZO" at bounding box center [550, 287] width 404 height 52
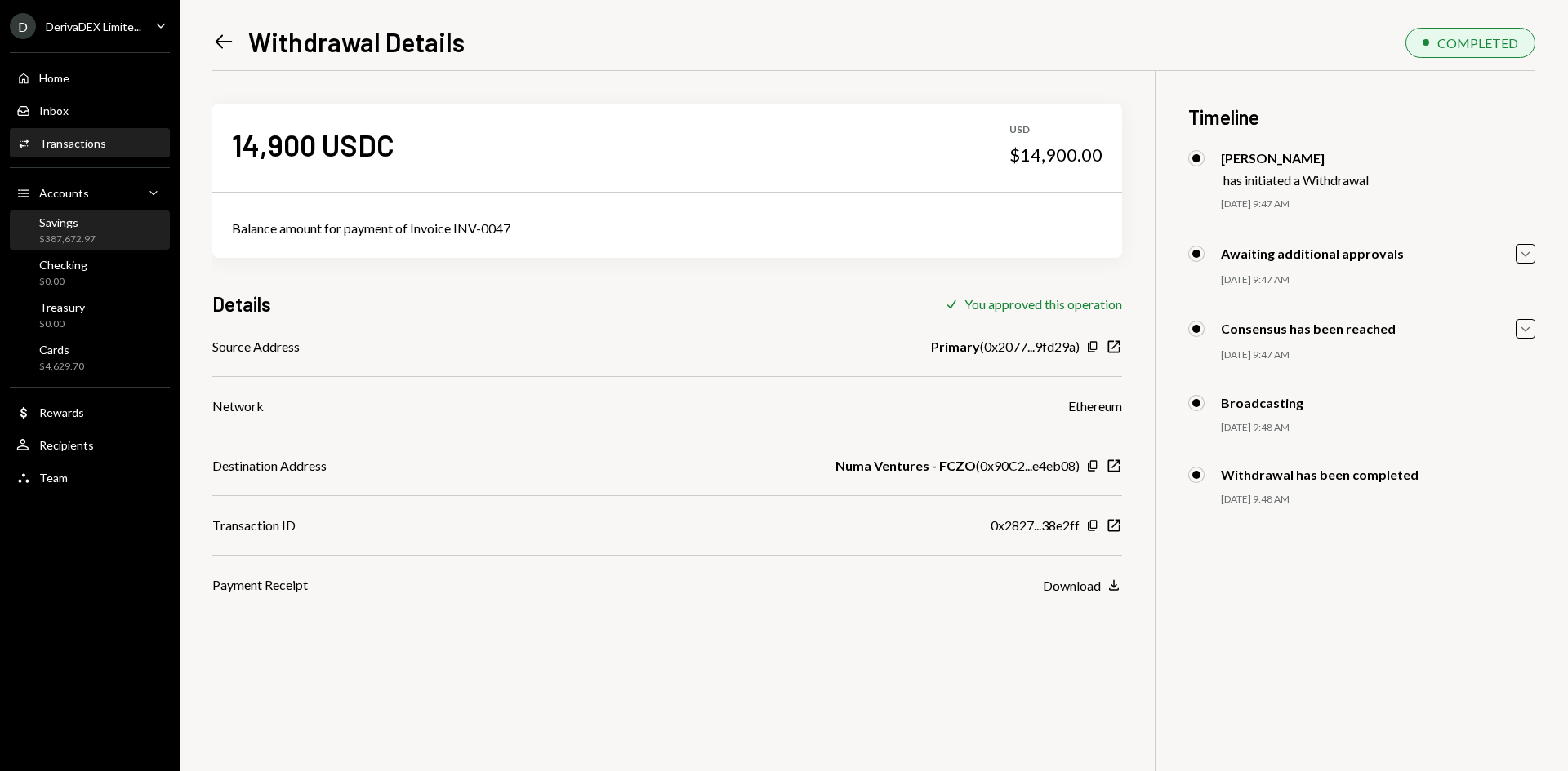
click at [93, 245] on div "$387,672.97" at bounding box center [67, 239] width 56 height 14
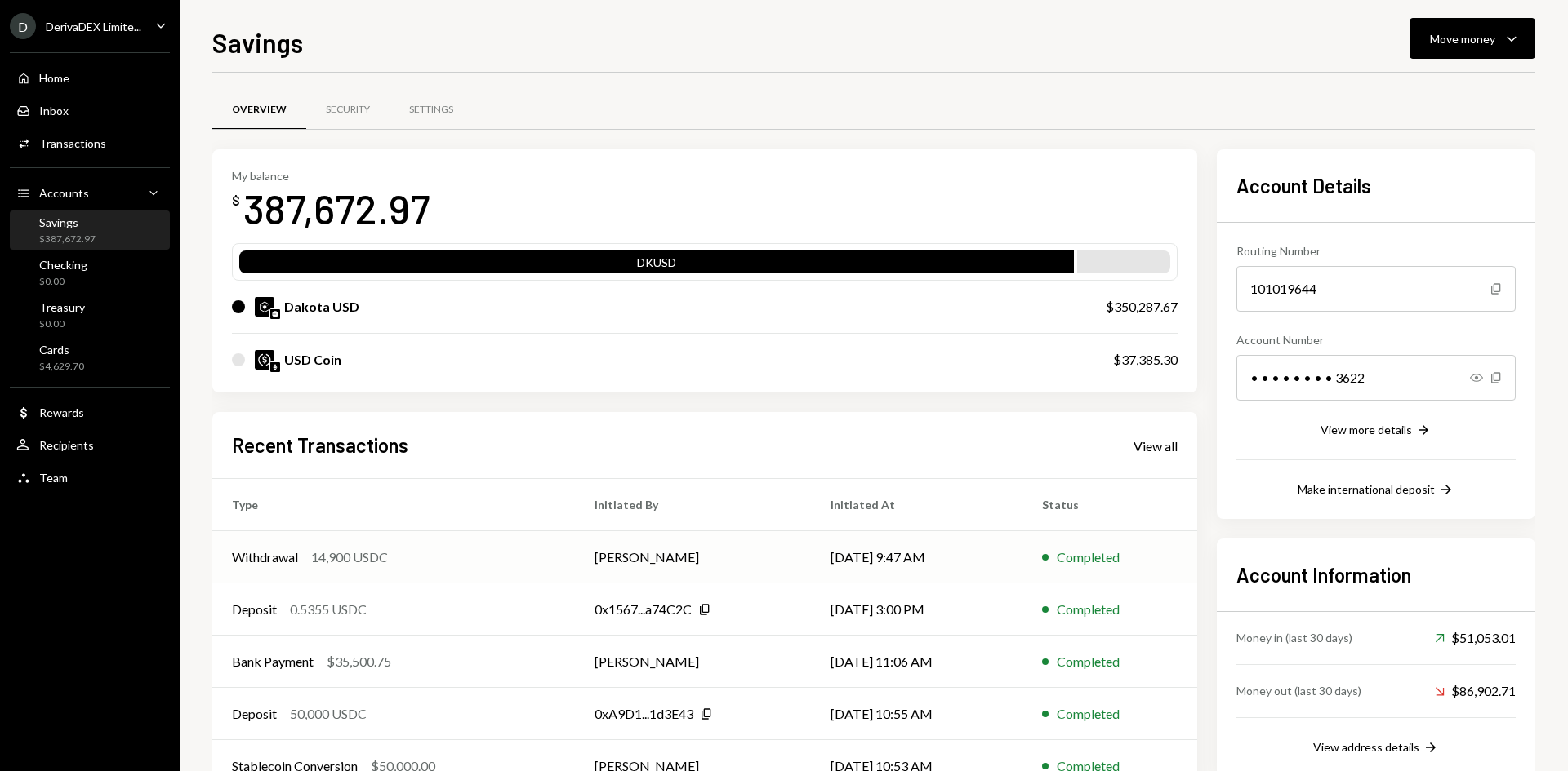
click at [502, 552] on div "Withdrawal 14,900 USDC" at bounding box center [393, 557] width 323 height 20
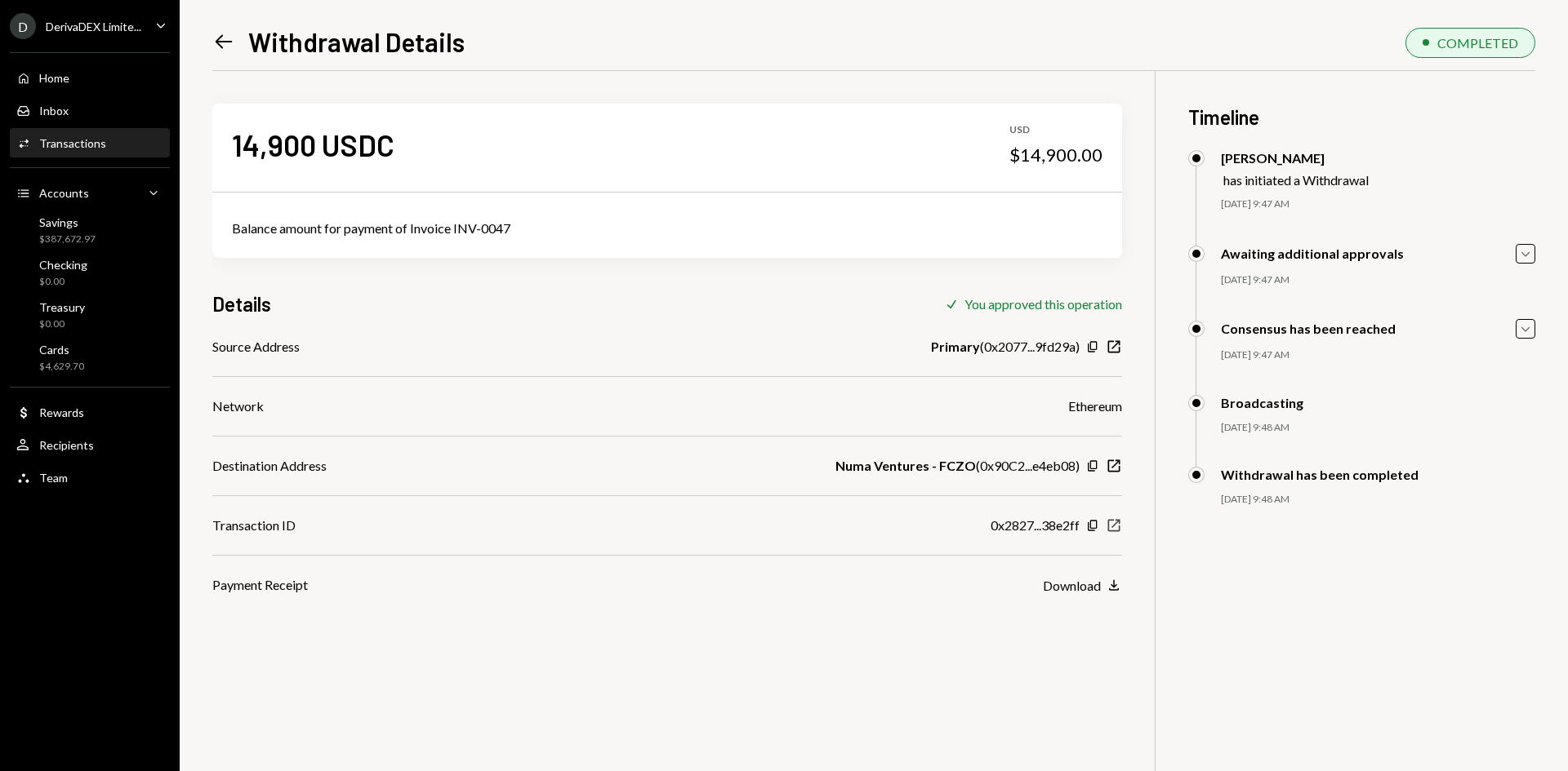
click at [1113, 524] on icon "New Window" at bounding box center [1114, 526] width 17 height 17
click at [1087, 587] on div "Download" at bounding box center [1071, 586] width 58 height 16
click at [216, 37] on icon "Left Arrow" at bounding box center [224, 41] width 23 height 23
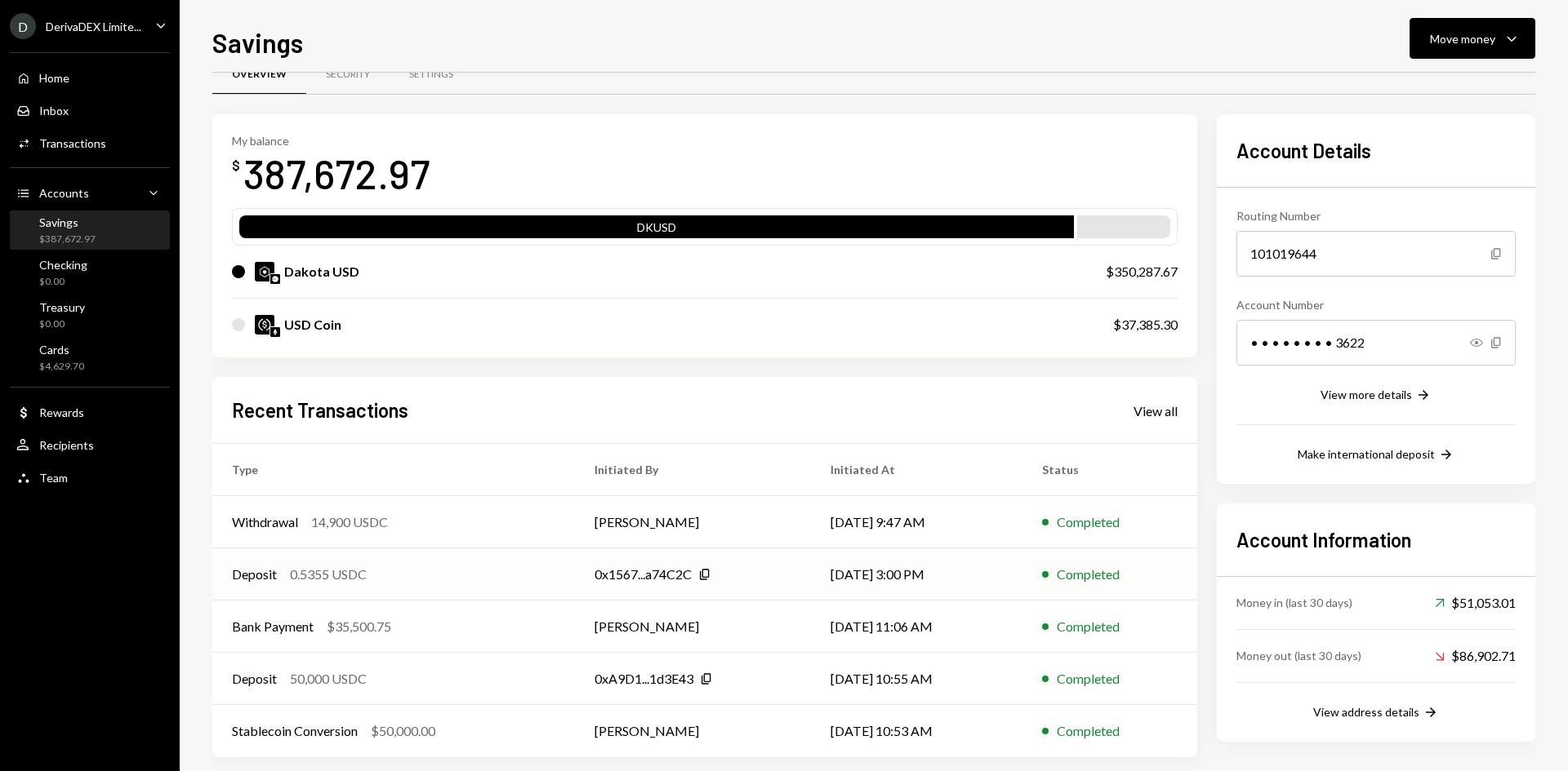
scroll to position [54, 0]
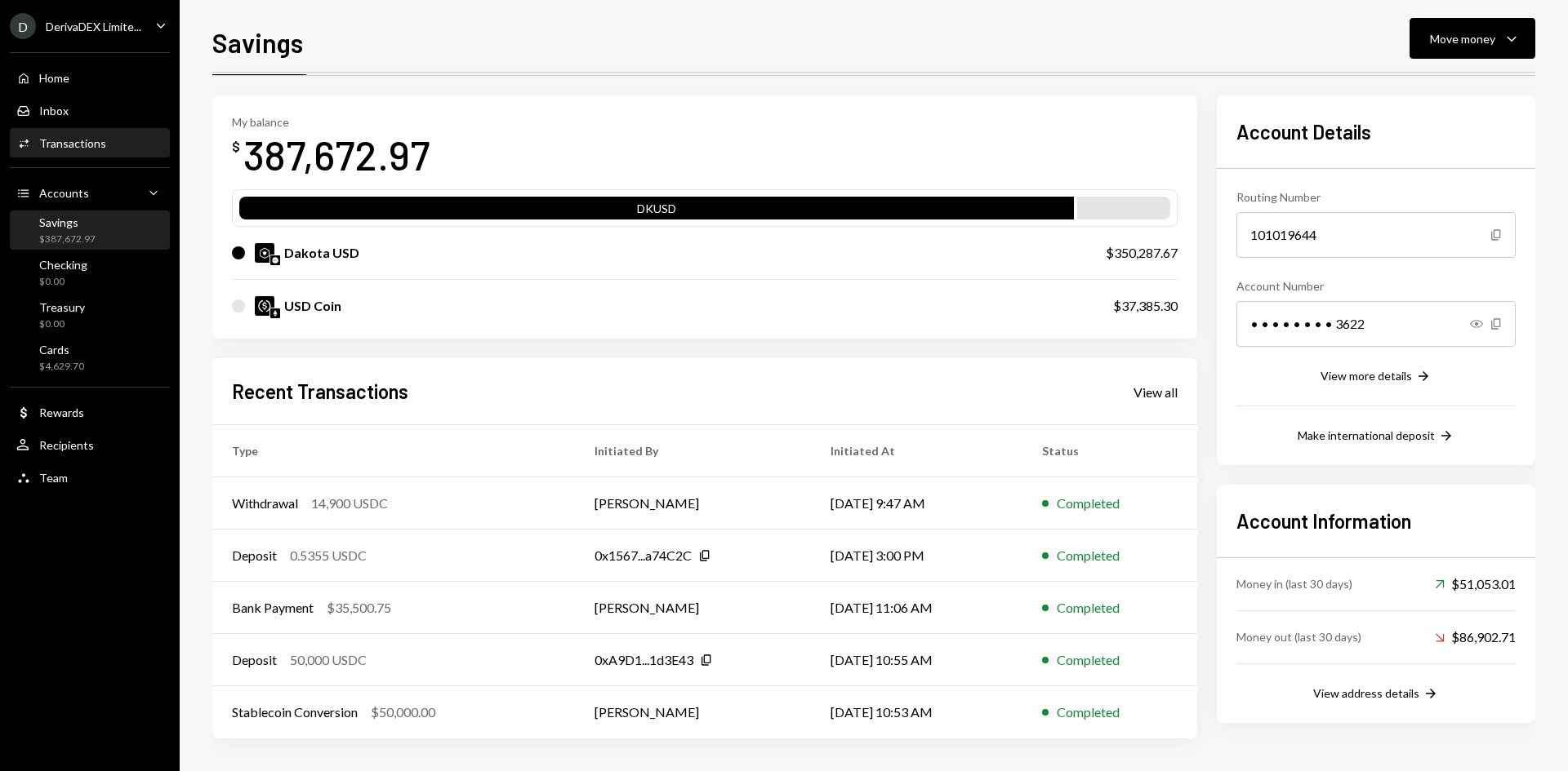
click at [102, 147] on div "Transactions" at bounding box center [73, 142] width 67 height 14
